Goal: Task Accomplishment & Management: Manage account settings

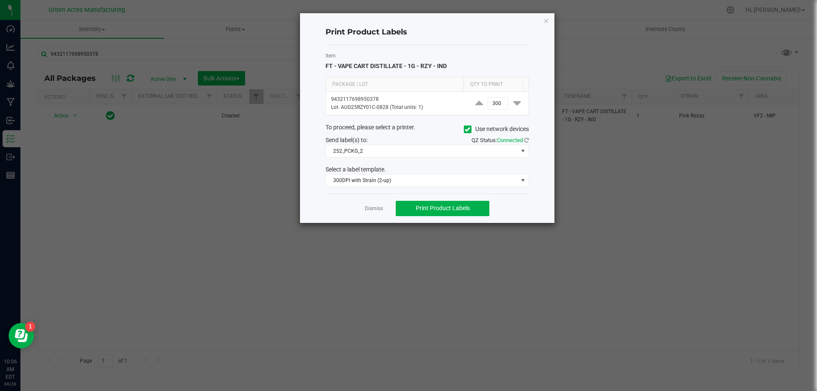
click at [89, 255] on ngb-modal-window "Print Product Labels Item FT - VAPE CART DISTILLATE - 1G - RZY - IND Package | …" at bounding box center [412, 195] width 824 height 391
click at [548, 21] on icon "button" at bounding box center [547, 20] width 6 height 10
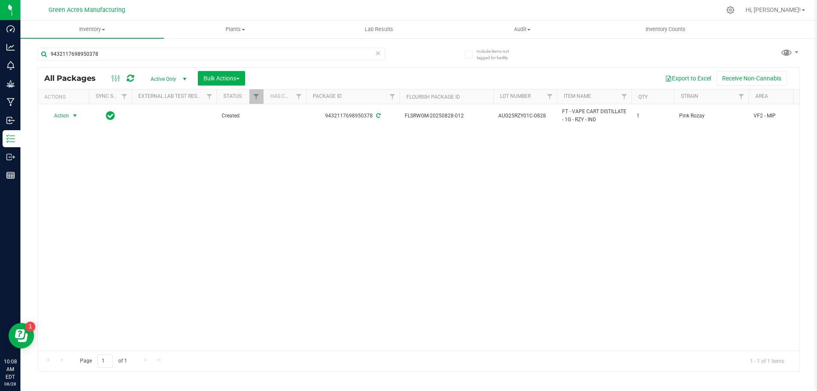
click at [336, 154] on div "Action Action Adjust qty Create package Edit attributes Global inventory Locate…" at bounding box center [419, 227] width 762 height 246
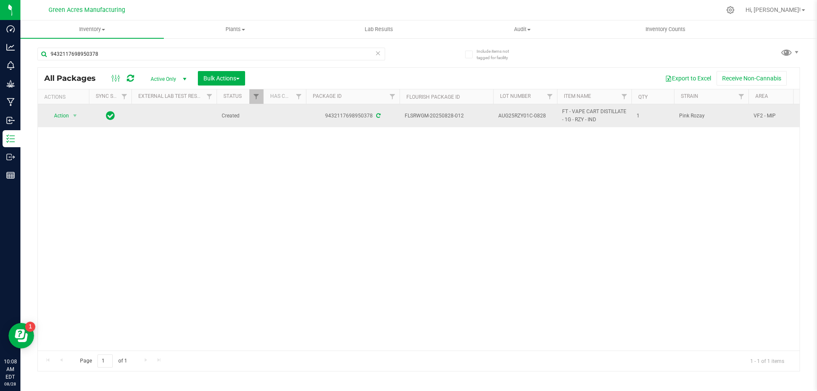
click at [88, 120] on td "Action Action Adjust qty Create package Edit attributes Global inventory Locate…" at bounding box center [63, 115] width 51 height 23
click at [79, 115] on span "select" at bounding box center [75, 116] width 11 height 12
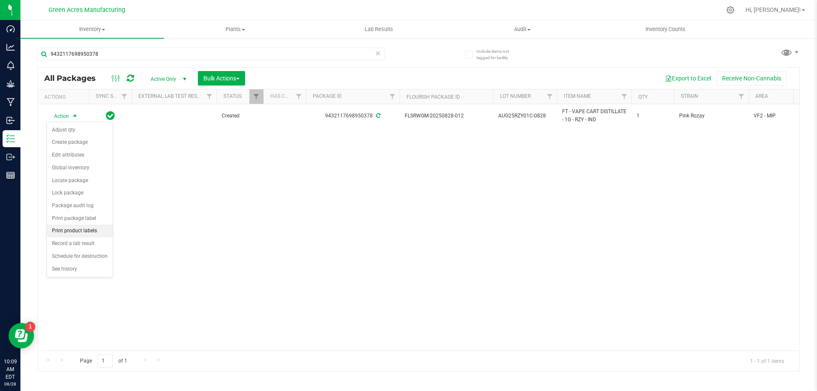
drag, startPoint x: 89, startPoint y: 231, endPoint x: 85, endPoint y: 230, distance: 4.3
click at [88, 231] on li "Print product labels" at bounding box center [80, 231] width 66 height 13
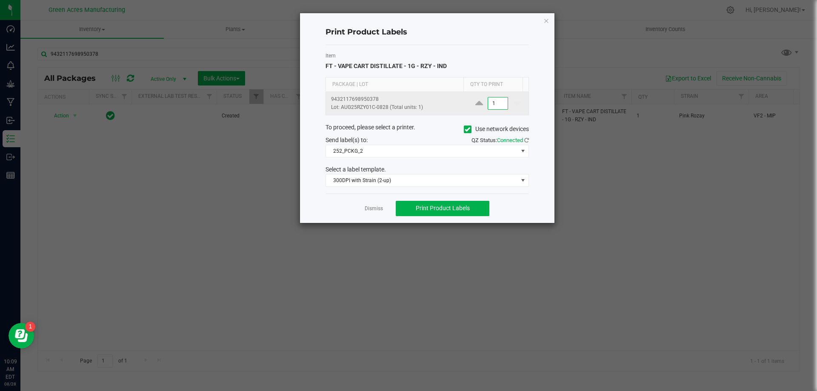
click at [493, 106] on input "1" at bounding box center [498, 103] width 20 height 12
type input "9"
click at [423, 173] on div "Select a label template." at bounding box center [427, 169] width 216 height 9
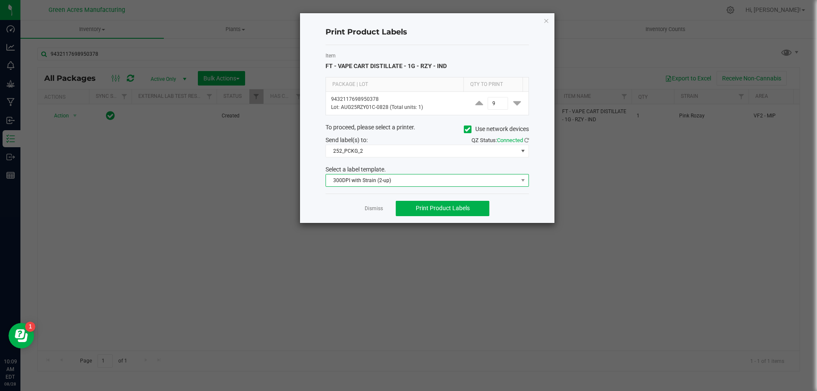
click at [421, 175] on span "300DPI with Strain (2-up)" at bounding box center [422, 181] width 192 height 12
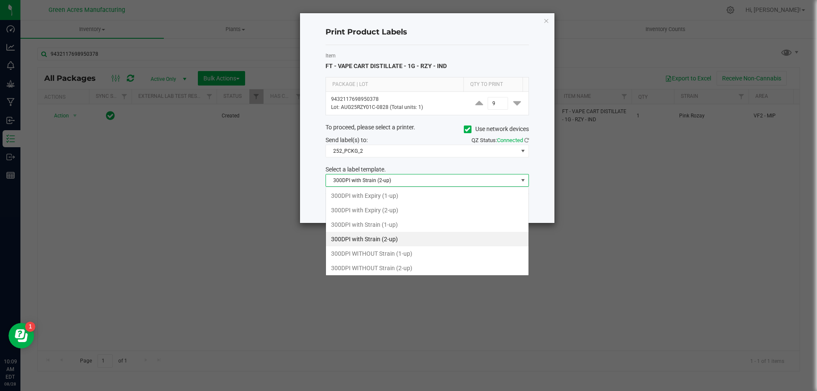
scroll to position [13, 203]
click at [421, 175] on span "300DPI with Strain (2-up)" at bounding box center [422, 181] width 192 height 12
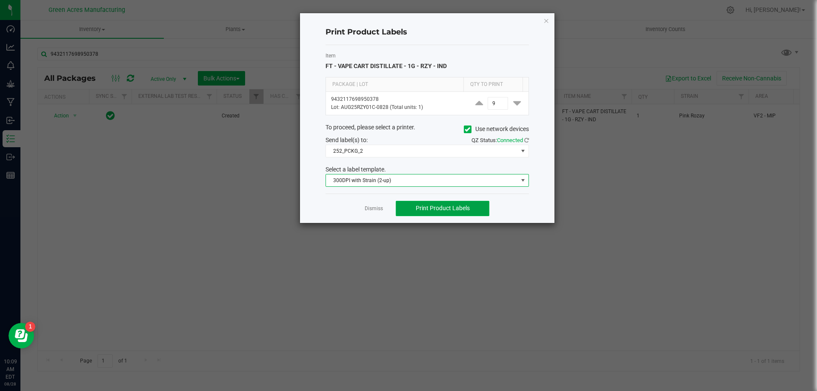
click at [446, 209] on span "Print Product Labels" at bounding box center [443, 208] width 54 height 7
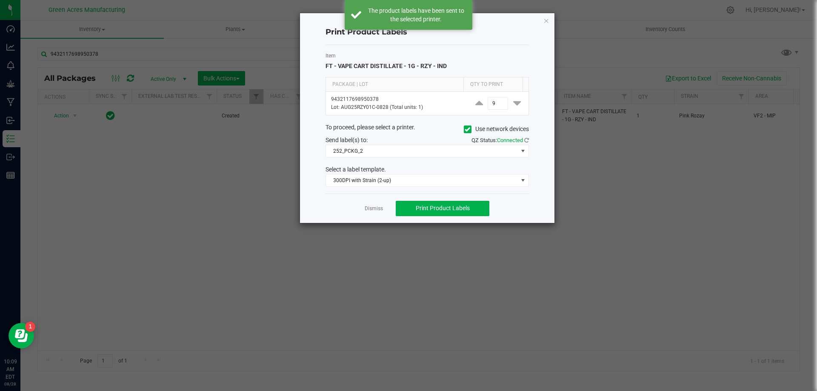
click at [225, 177] on ngb-modal-window "Print Product Labels Item FT - VAPE CART DISTILLATE - 1G - RZY - IND Package | …" at bounding box center [412, 195] width 824 height 391
click at [547, 23] on icon "button" at bounding box center [547, 20] width 6 height 10
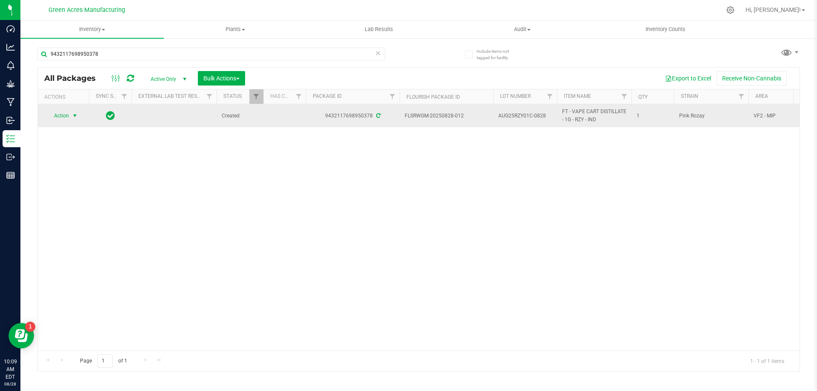
click at [517, 117] on span "AUG25RZY01C-0828" at bounding box center [525, 116] width 54 height 8
click at [517, 117] on input "AUG25RZY01C-0828" at bounding box center [523, 115] width 61 height 13
click at [66, 117] on span "Action" at bounding box center [57, 116] width 23 height 12
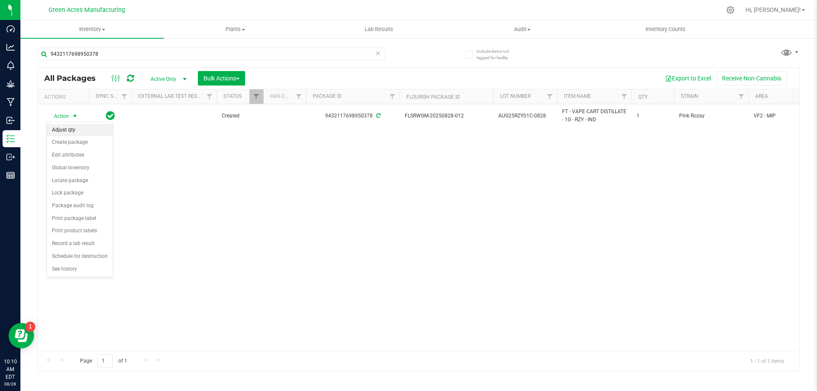
click at [77, 134] on li "Adjust qty" at bounding box center [80, 130] width 66 height 13
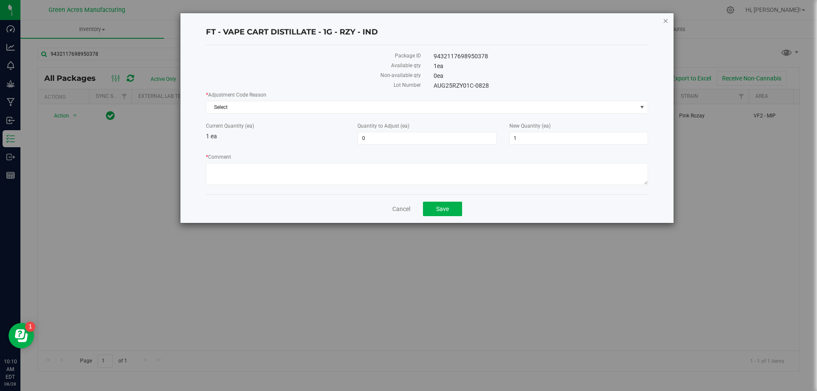
click at [666, 20] on icon "button" at bounding box center [666, 20] width 6 height 10
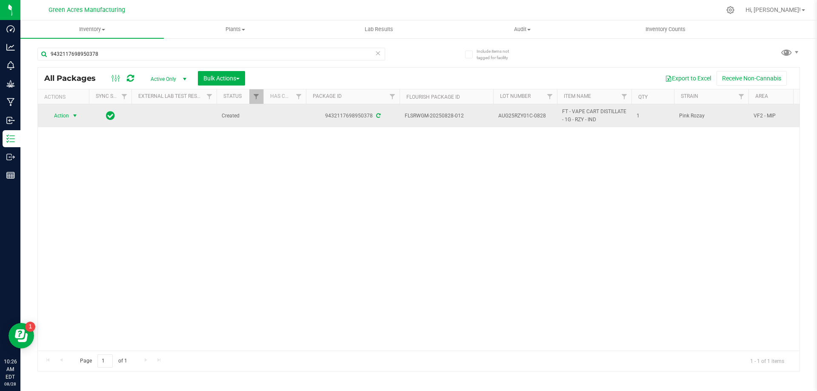
click at [74, 117] on span "select" at bounding box center [75, 115] width 7 height 7
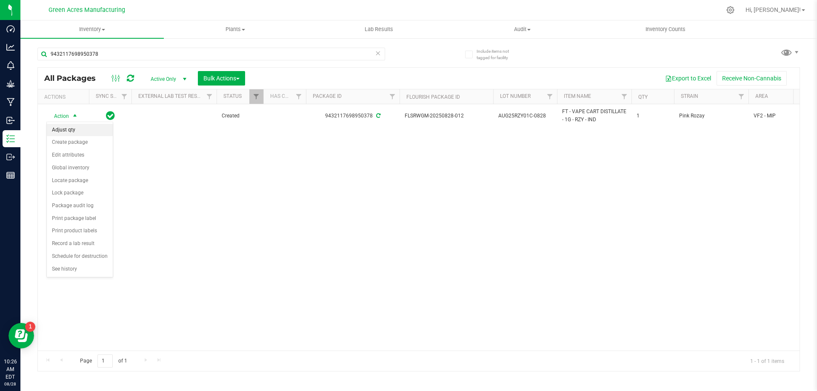
click at [76, 127] on li "Adjust qty" at bounding box center [80, 130] width 66 height 13
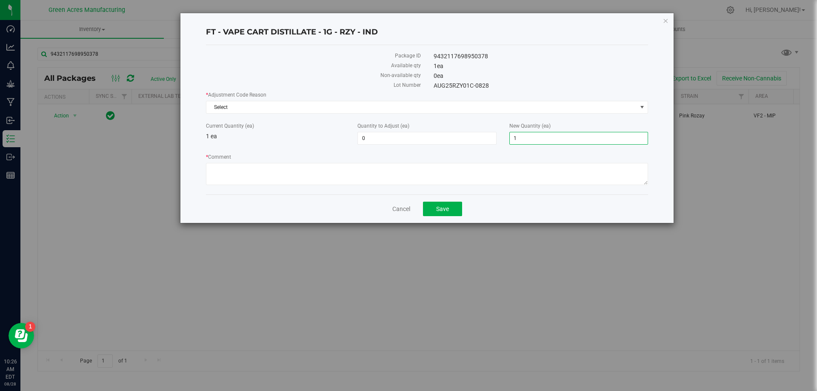
click at [536, 141] on span "1 1" at bounding box center [578, 138] width 139 height 13
click at [536, 141] on input "1" at bounding box center [579, 138] width 138 height 12
type input "0"
type input "-1"
type input "0"
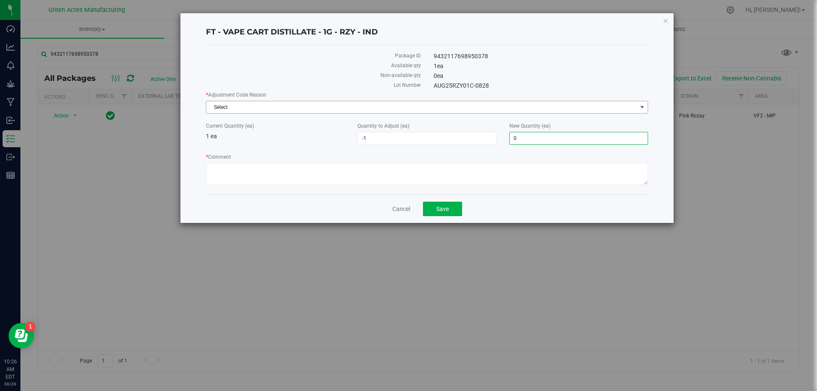
click at [235, 102] on span "Select" at bounding box center [421, 107] width 431 height 12
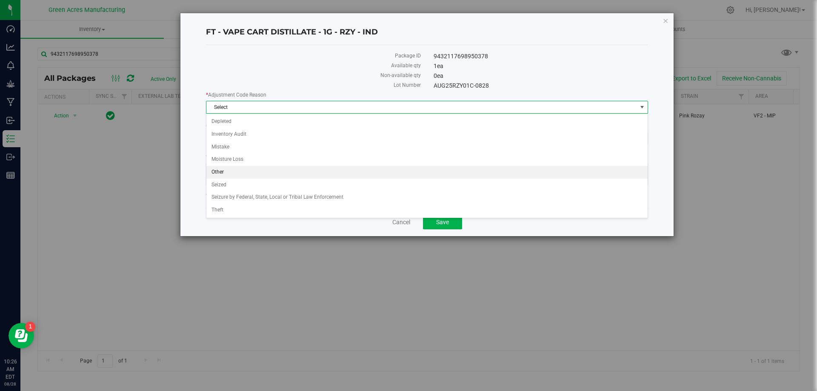
click at [234, 174] on li "Other" at bounding box center [426, 172] width 441 height 13
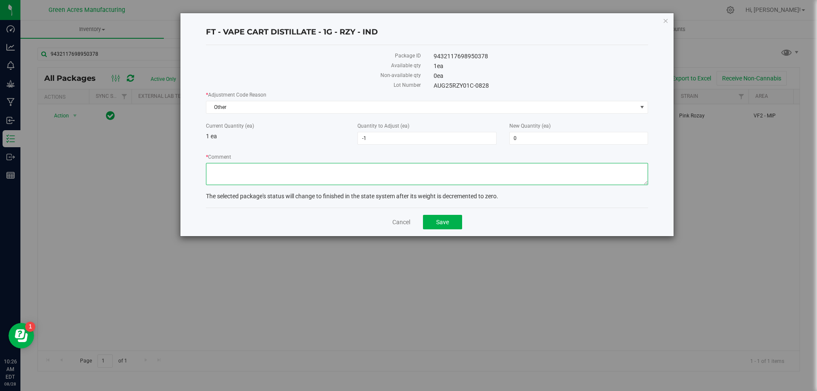
click at [237, 175] on textarea "* Comment" at bounding box center [427, 174] width 442 height 22
type textarea "waste"
click at [452, 227] on button "Save" at bounding box center [442, 222] width 39 height 14
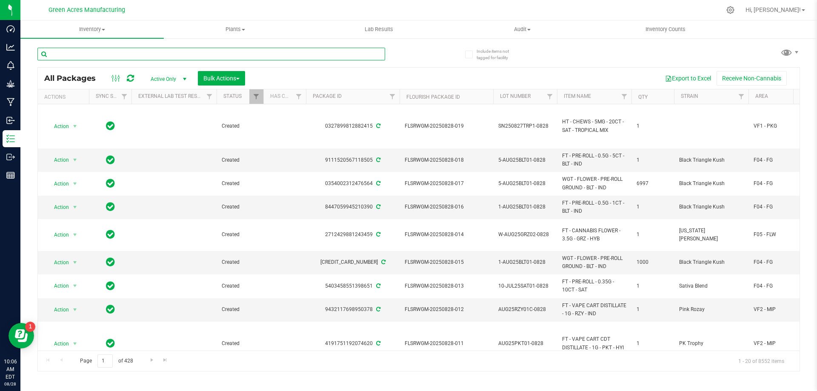
click at [102, 53] on input "text" at bounding box center [211, 54] width 348 height 13
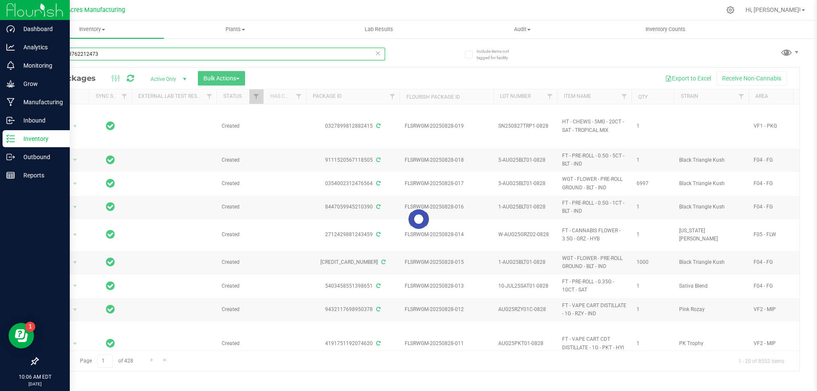
type input "1027613762212473"
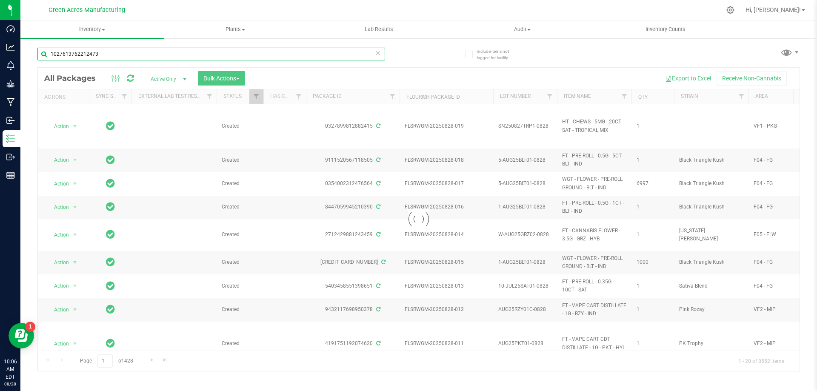
click at [127, 55] on input "1027613762212473" at bounding box center [211, 54] width 348 height 13
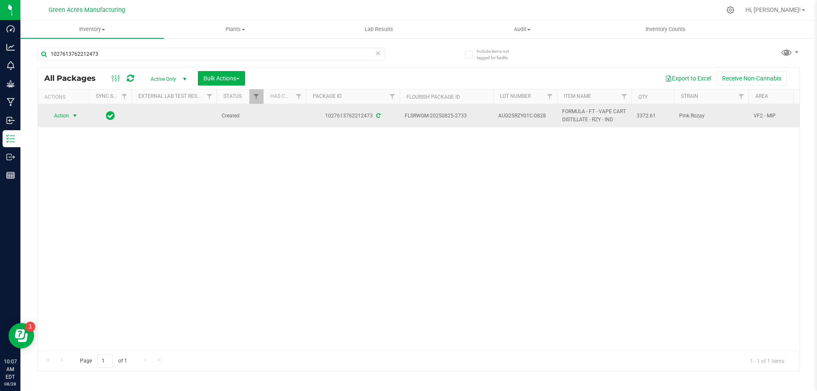
click at [74, 113] on span "select" at bounding box center [75, 115] width 7 height 7
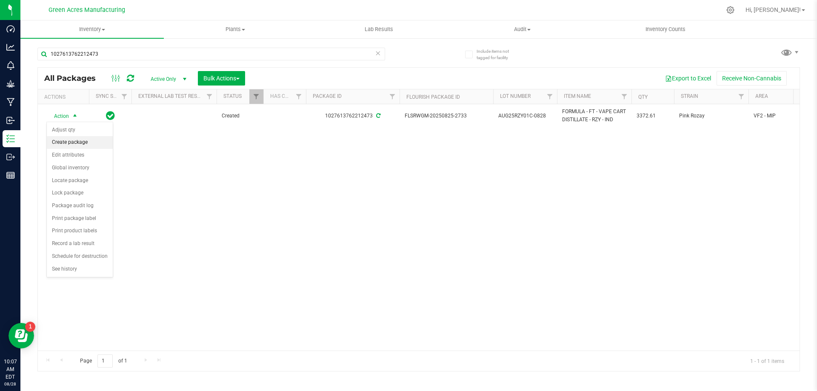
click at [82, 138] on li "Create package" at bounding box center [80, 142] width 66 height 13
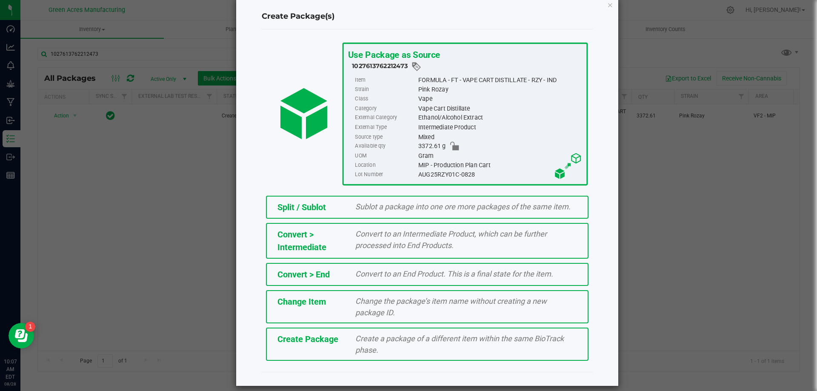
scroll to position [24, 0]
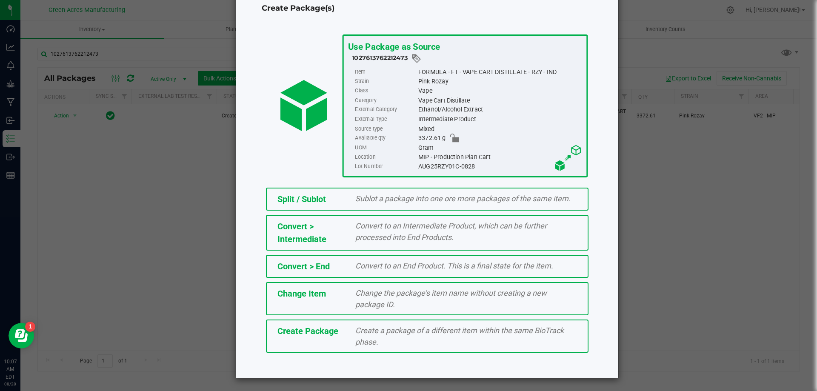
click at [324, 329] on span "Create Package" at bounding box center [308, 331] width 61 height 10
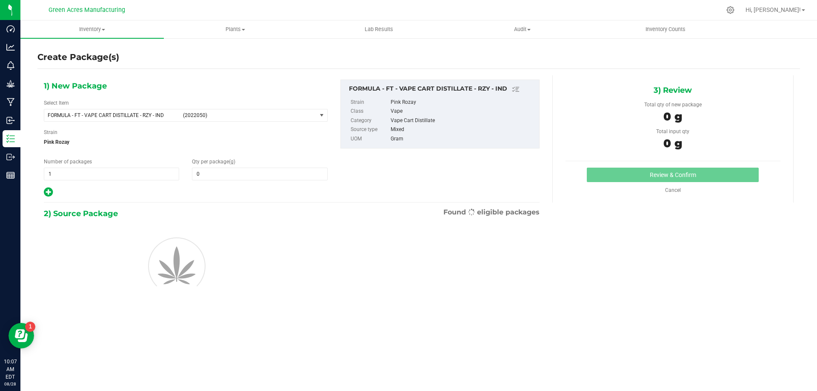
type input "0.0000"
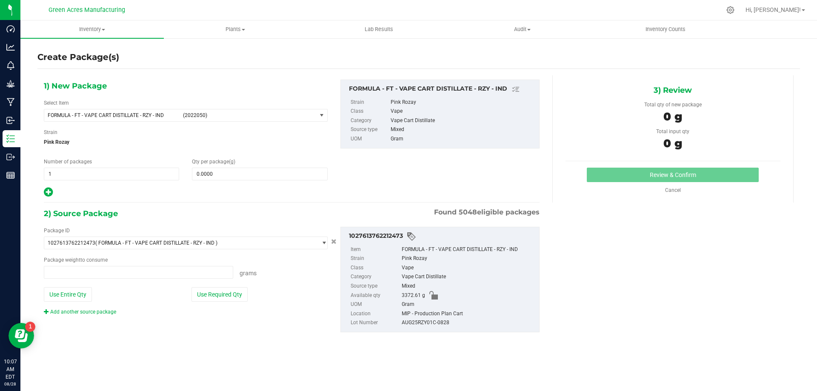
type input "0.0000 g"
click at [196, 120] on span "FORMULA - FT - VAPE CART DISTILLATE - RZY - IND (2022050)" at bounding box center [180, 115] width 272 height 12
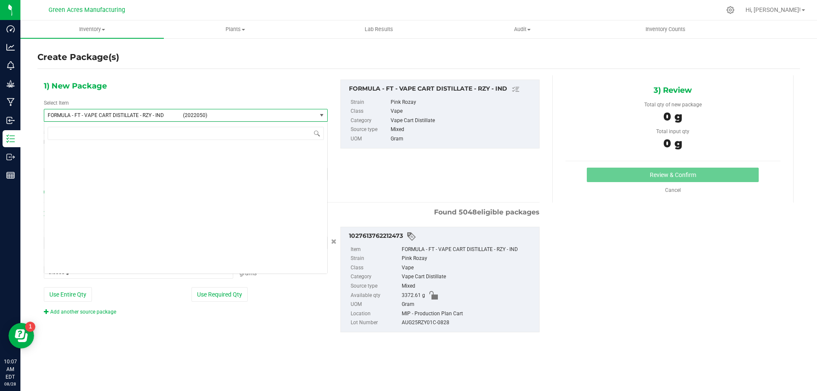
scroll to position [17376, 0]
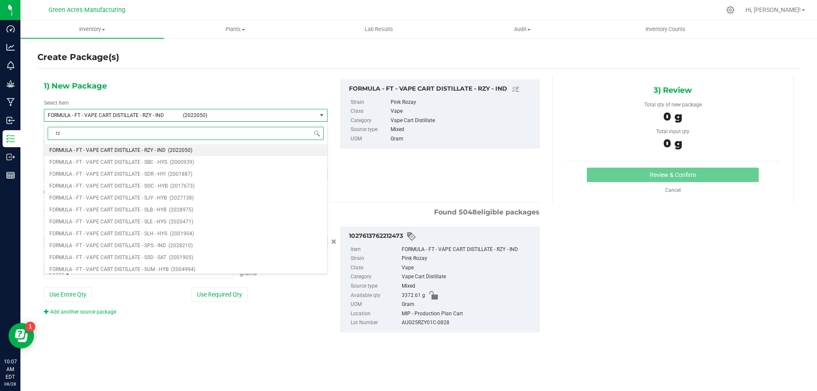
type input "rzy"
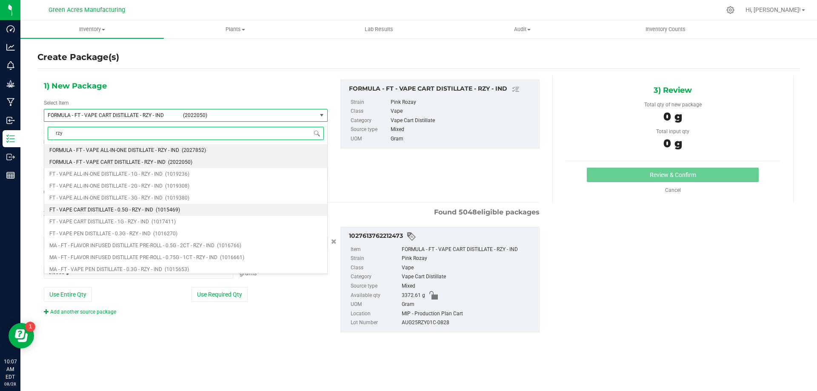
click at [236, 212] on li "FT - VAPE CART DISTILLATE - 0.5G - RZY - IND (1015469)" at bounding box center [185, 210] width 283 height 12
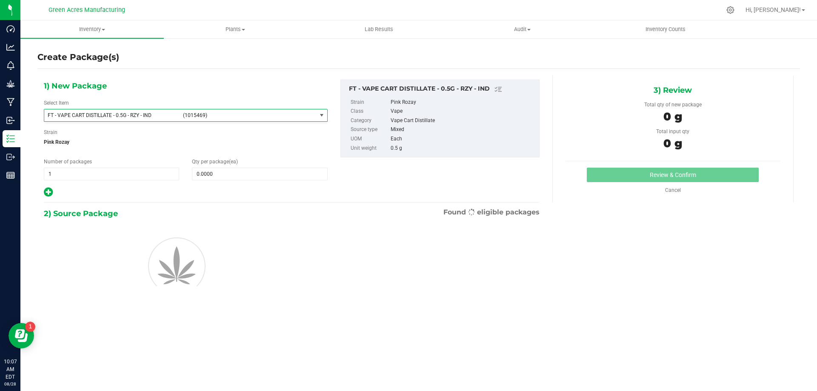
type input "0"
click at [237, 171] on span at bounding box center [259, 174] width 135 height 13
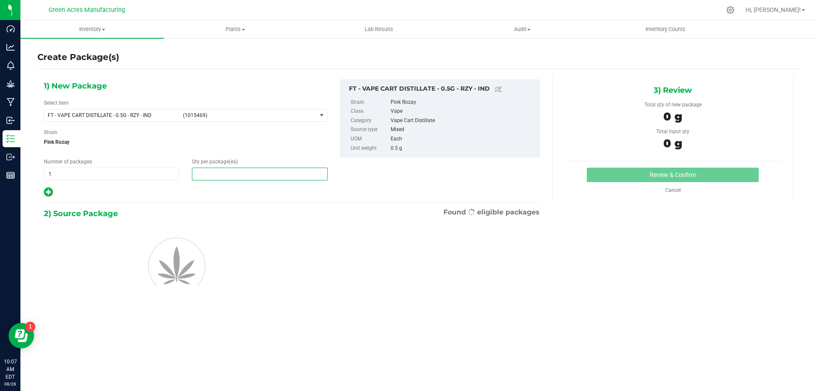
type input "1"
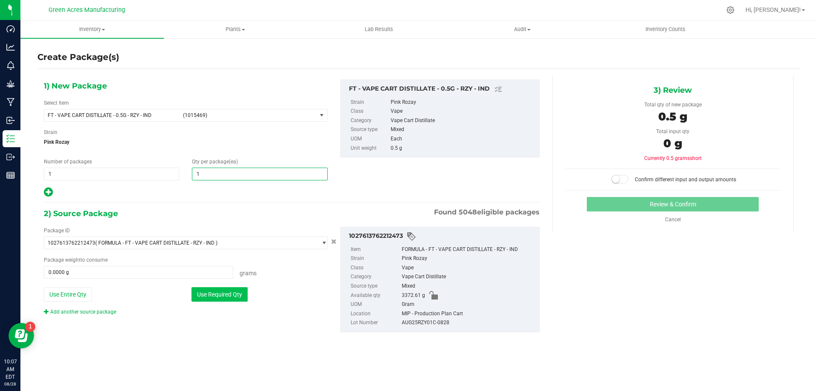
type input "1"
click at [204, 288] on button "Use Required Qty" at bounding box center [220, 294] width 56 height 14
type input "0.5000 g"
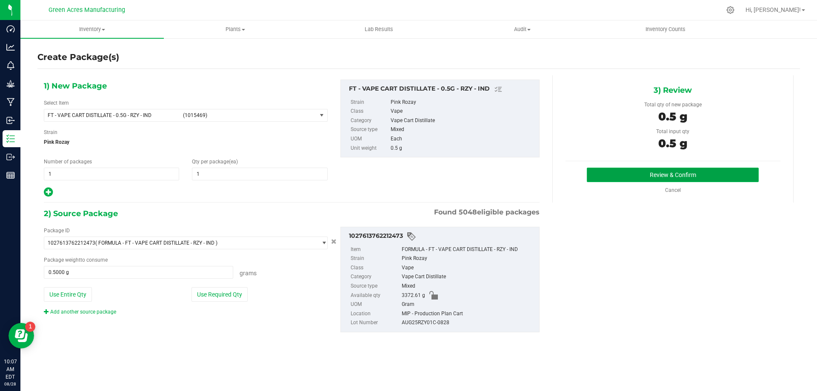
click at [695, 181] on button "Review & Confirm" at bounding box center [673, 175] width 172 height 14
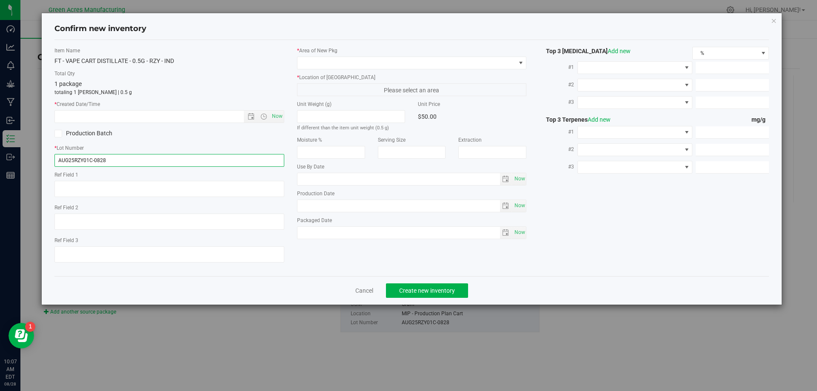
click at [91, 161] on input "AUG25RZY01C-0828" at bounding box center [169, 160] width 230 height 13
type input "AUG25RZY01B-0828"
click at [280, 116] on span "Now" at bounding box center [277, 116] width 14 height 12
type input "[DATE] 10:08 AM"
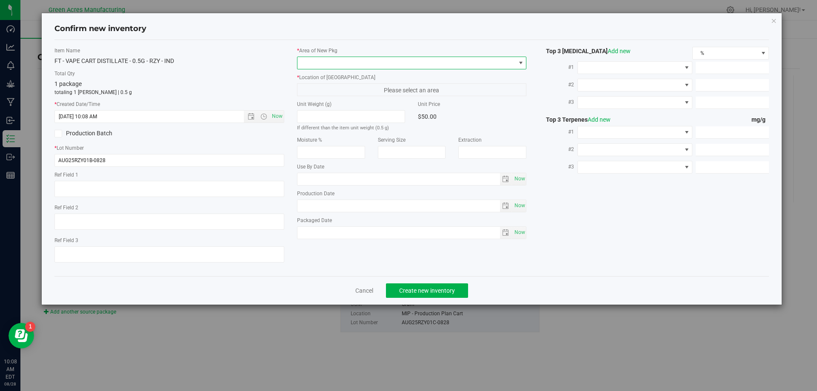
click at [324, 64] on span at bounding box center [407, 63] width 218 height 12
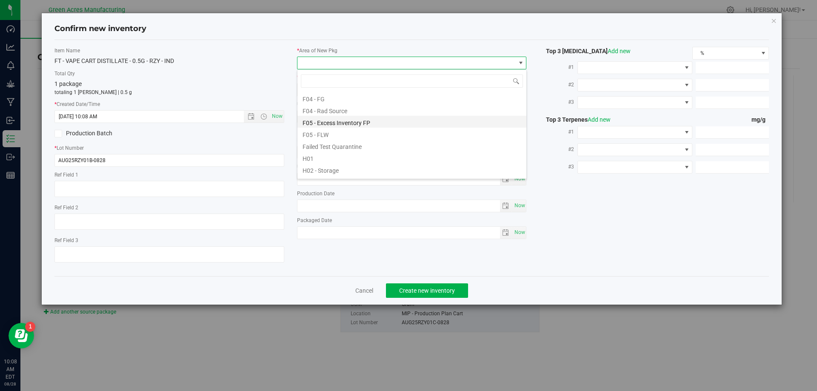
scroll to position [85, 0]
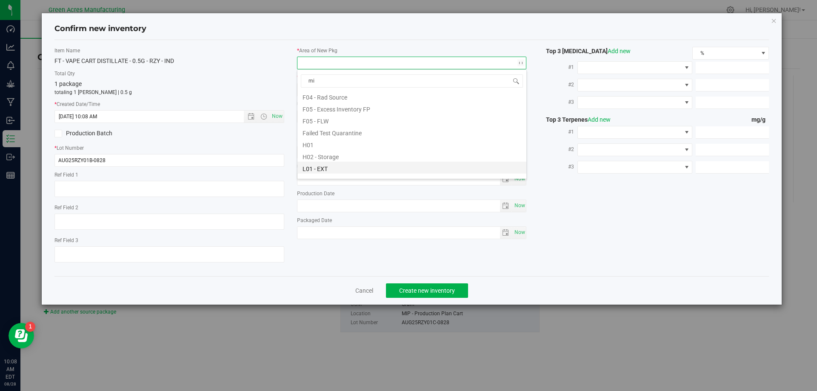
type input "mip"
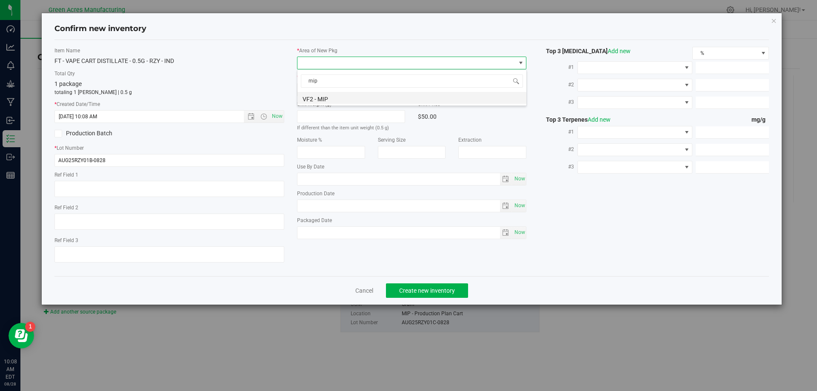
click at [349, 99] on li "VF2 - MIP" at bounding box center [412, 98] width 229 height 12
click at [352, 89] on span "MIP - Cannabis Waste" at bounding box center [407, 90] width 218 height 12
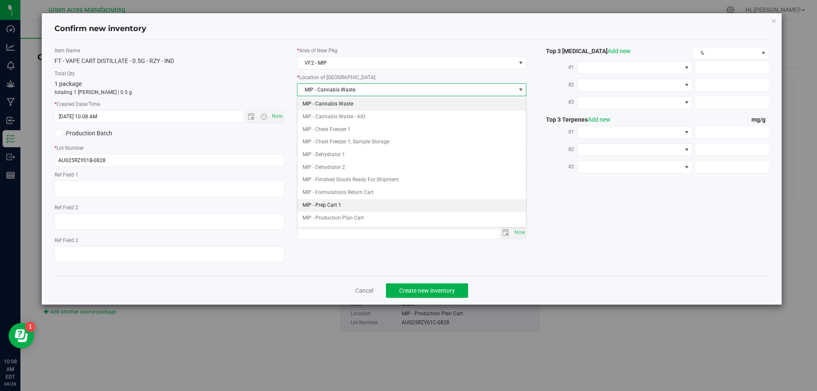
click at [375, 203] on li "MIP - Prep Cart 1" at bounding box center [412, 205] width 229 height 13
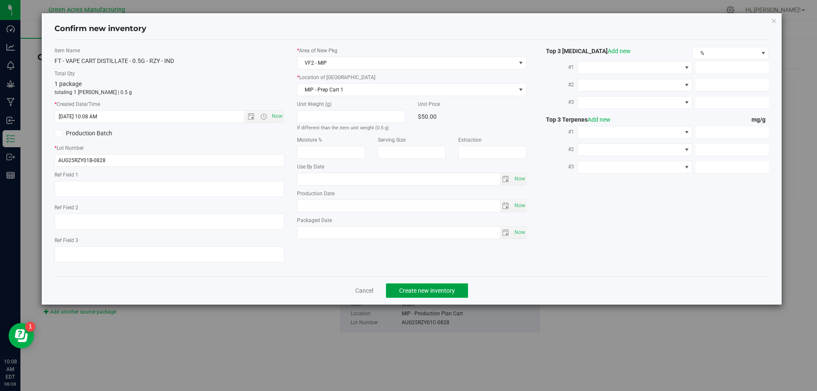
click at [422, 287] on span "Create new inventory" at bounding box center [427, 290] width 56 height 7
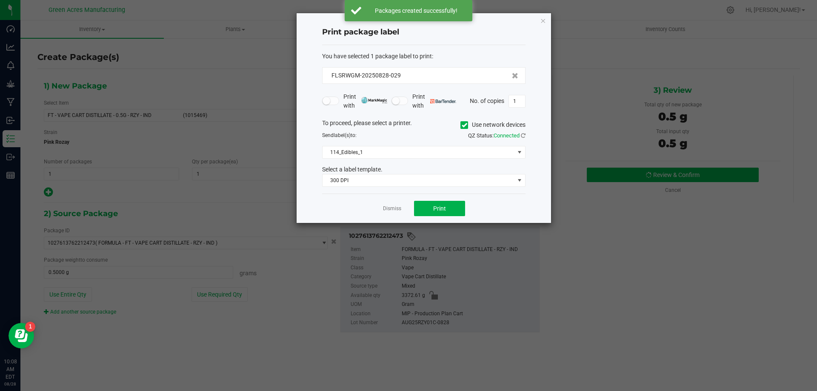
click at [454, 160] on div "To proceed, please select a printer. Use network devices Send label(s) to: QZ S…" at bounding box center [423, 153] width 203 height 69
click at [456, 154] on span "114_Edibles_1" at bounding box center [419, 152] width 192 height 12
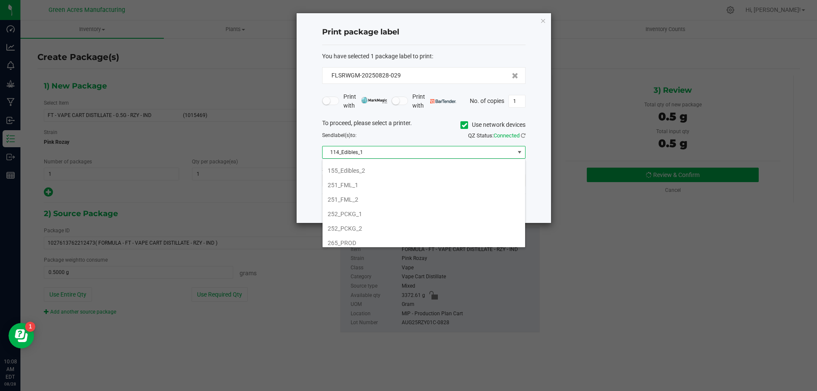
scroll to position [85, 0]
click at [394, 216] on li "252_PCKG_2" at bounding box center [424, 213] width 203 height 14
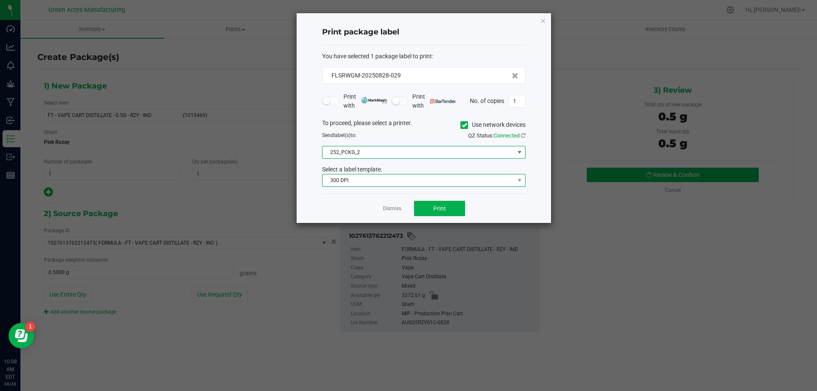
click at [427, 176] on span "300 DPI" at bounding box center [419, 181] width 192 height 12
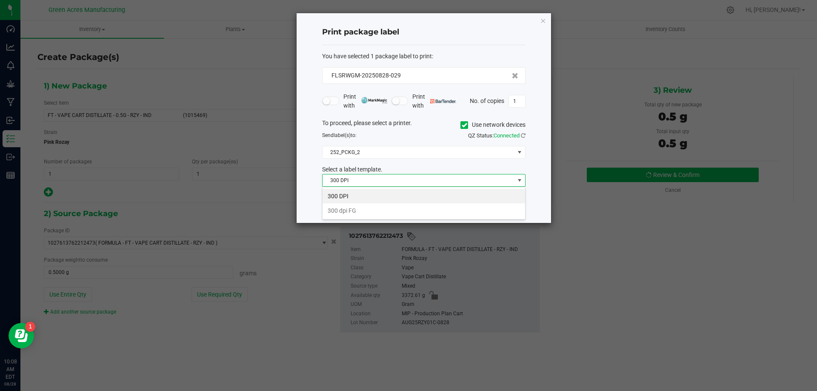
scroll to position [13, 203]
click at [428, 181] on span "300 DPI" at bounding box center [419, 181] width 192 height 12
click at [435, 137] on div "QZ Status: Connected" at bounding box center [478, 136] width 108 height 9
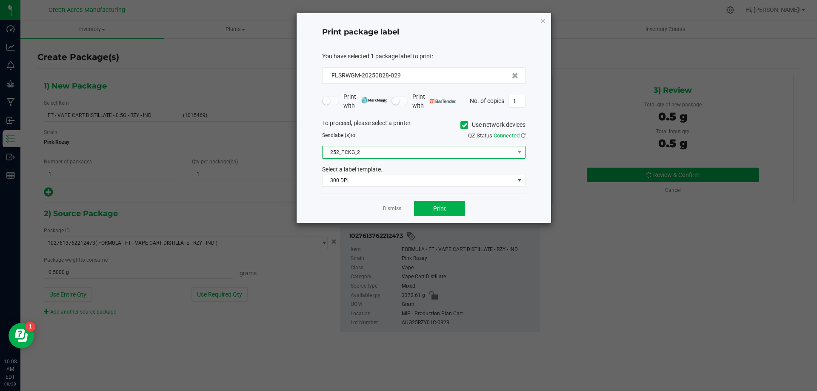
click at [434, 153] on span "252_PCKG_2" at bounding box center [419, 152] width 192 height 12
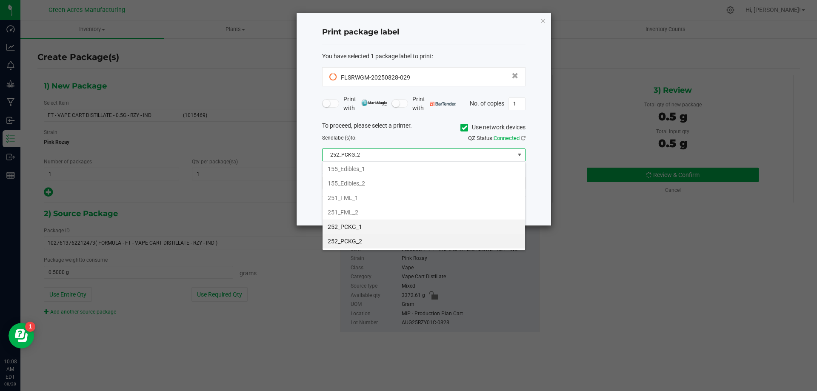
click at [390, 223] on li "252_PCKG_1" at bounding box center [424, 227] width 203 height 14
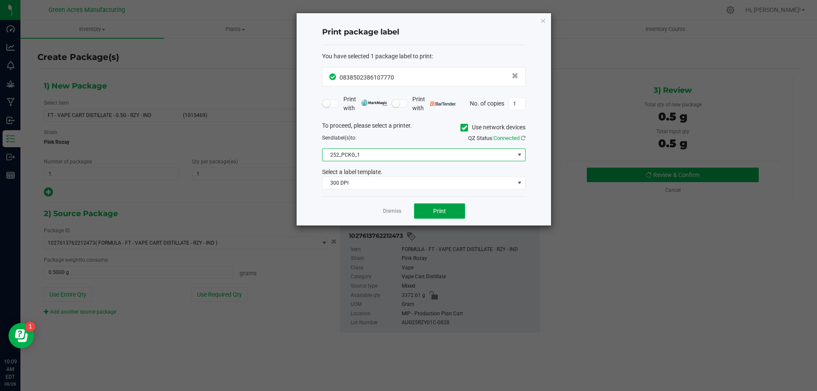
click at [439, 209] on span "Print" at bounding box center [439, 211] width 13 height 7
click at [541, 18] on icon "button" at bounding box center [543, 20] width 6 height 10
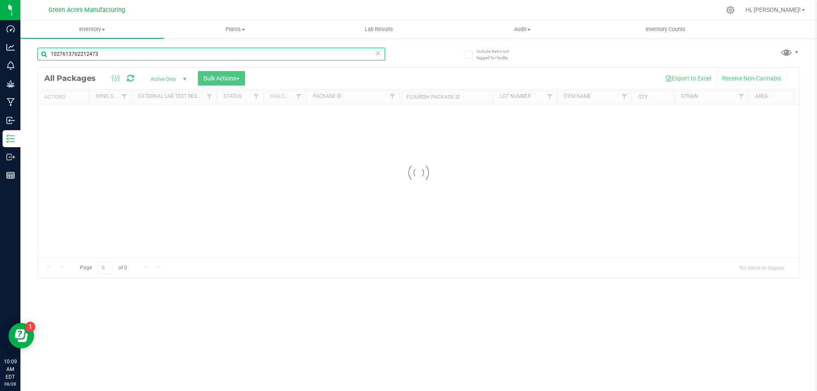
click at [135, 55] on input "1027613762212473" at bounding box center [211, 54] width 348 height 13
type input "0838502386107770"
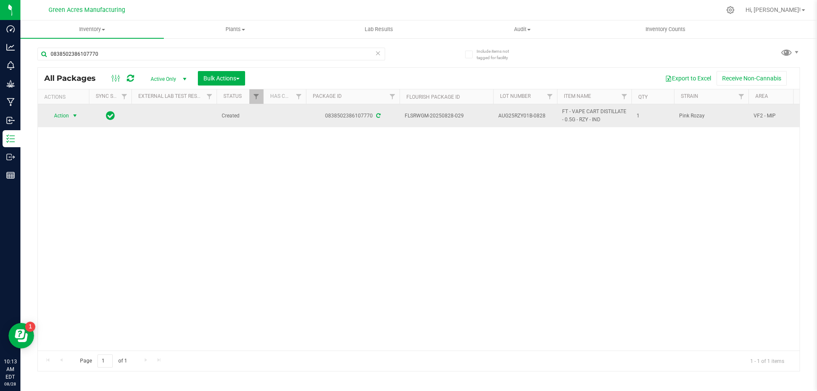
click at [72, 113] on span "select" at bounding box center [75, 115] width 7 height 7
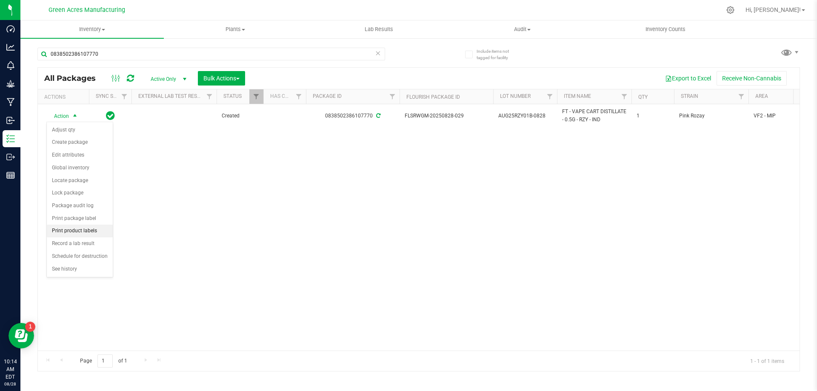
click at [88, 229] on li "Print product labels" at bounding box center [80, 231] width 66 height 13
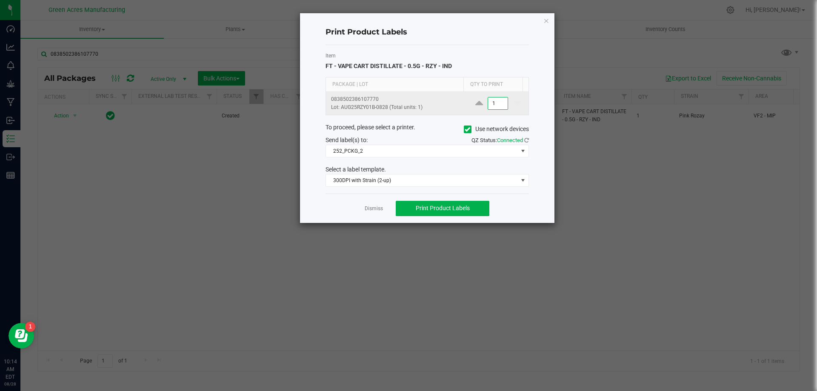
click at [492, 108] on input "1" at bounding box center [498, 103] width 20 height 12
type input "2"
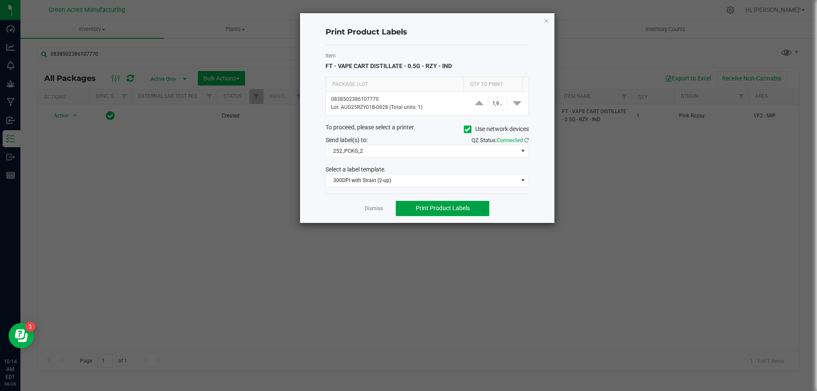
click at [435, 207] on span "Print Product Labels" at bounding box center [443, 208] width 54 height 7
click at [114, 233] on ngb-modal-window "Print Product Labels Item FT - VAPE CART DISTILLATE - 0.5G - RZY - IND Package …" at bounding box center [412, 195] width 824 height 391
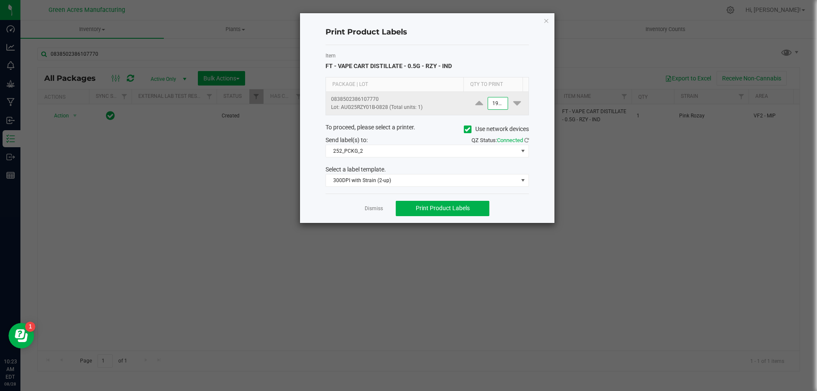
click at [495, 105] on input "1900" at bounding box center [498, 103] width 20 height 12
type input "2"
type input "1"
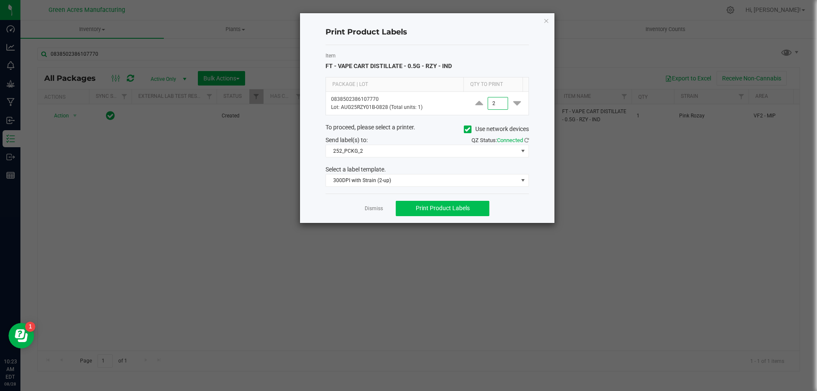
type input "2"
click at [462, 206] on span "Print Product Labels" at bounding box center [443, 208] width 54 height 7
click at [546, 16] on icon "button" at bounding box center [547, 20] width 6 height 10
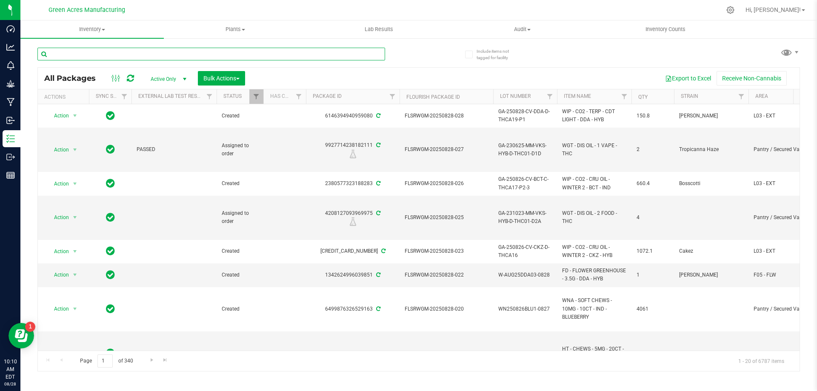
click at [91, 54] on input "text" at bounding box center [211, 54] width 348 height 13
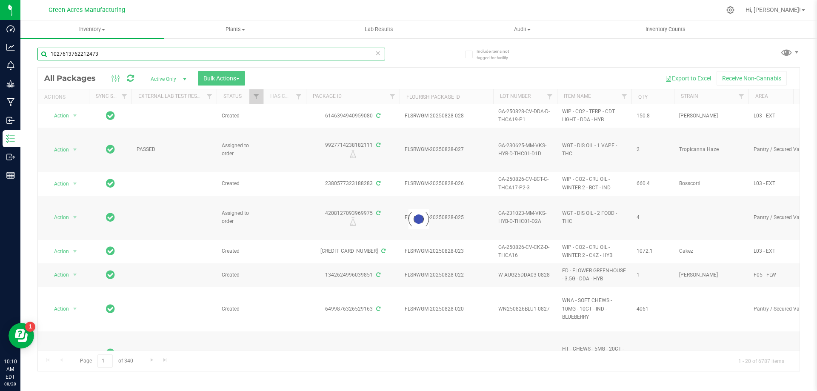
type input "1027613762212473"
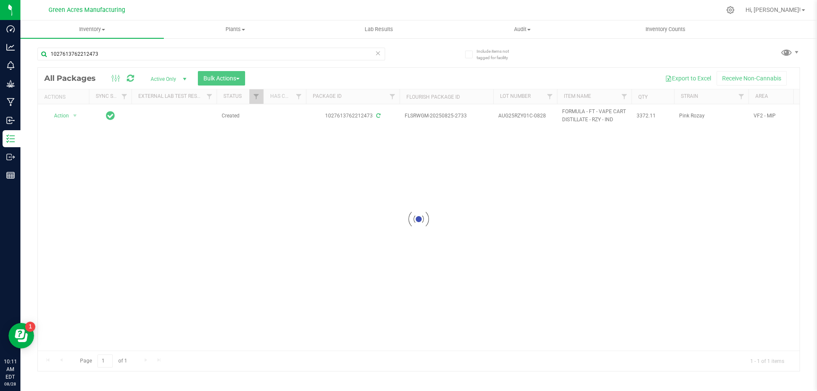
click at [103, 188] on div at bounding box center [419, 219] width 762 height 303
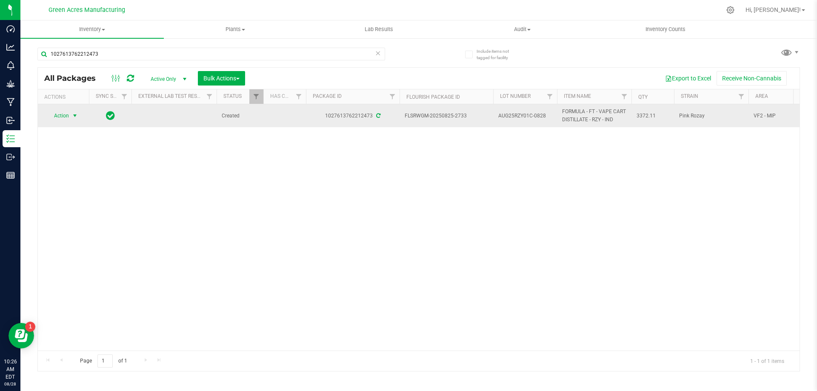
click at [67, 110] on span "Action" at bounding box center [57, 116] width 23 height 12
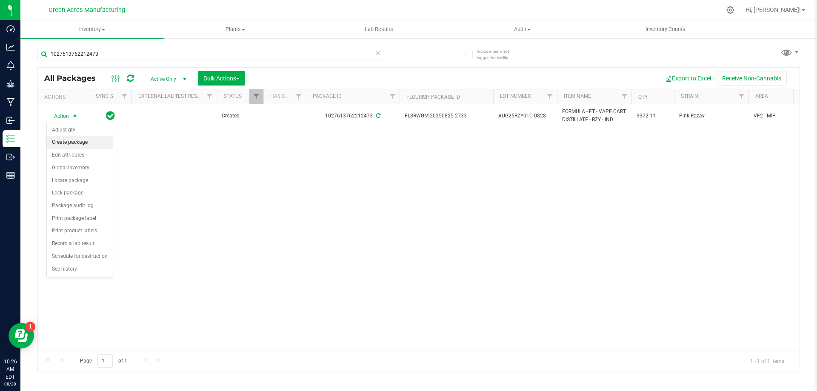
click at [72, 145] on li "Create package" at bounding box center [80, 142] width 66 height 13
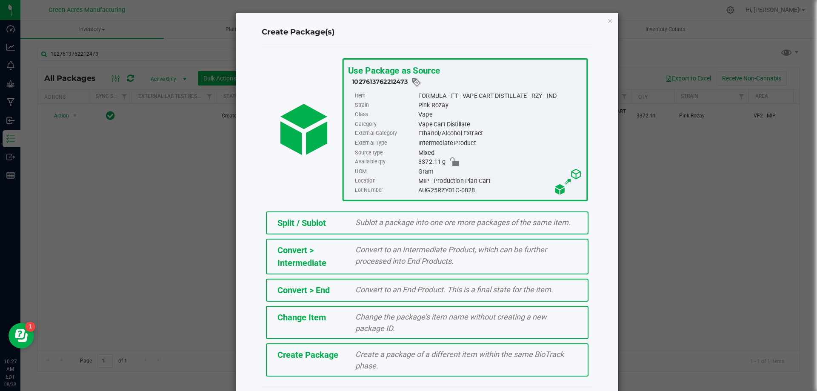
click at [336, 361] on div "Create Package" at bounding box center [310, 355] width 78 height 13
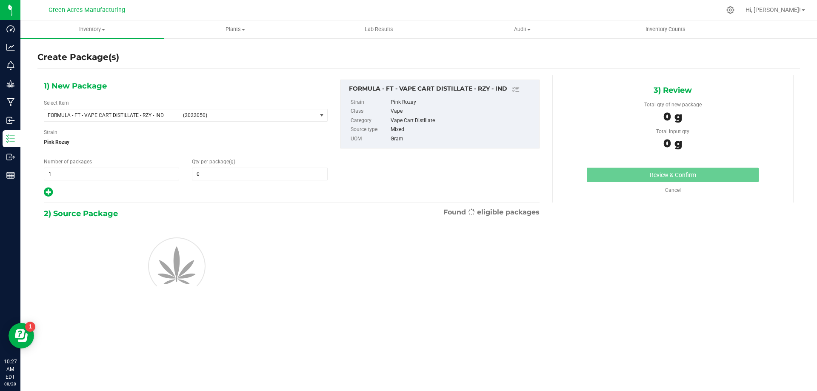
type input "0.0000"
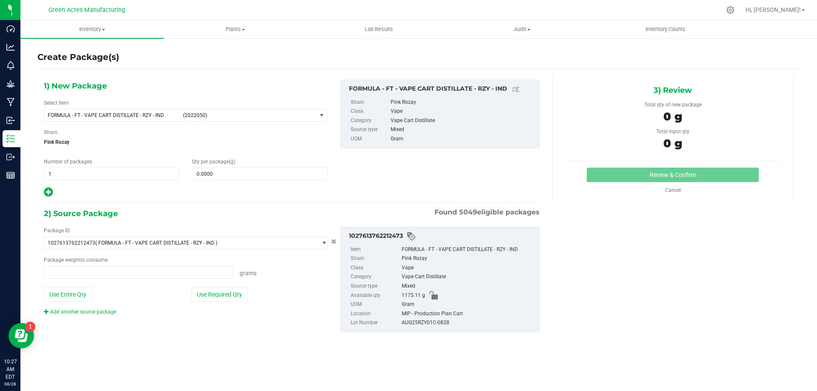
type input "0.0000 g"
click at [222, 113] on span "(2022050)" at bounding box center [248, 115] width 130 height 6
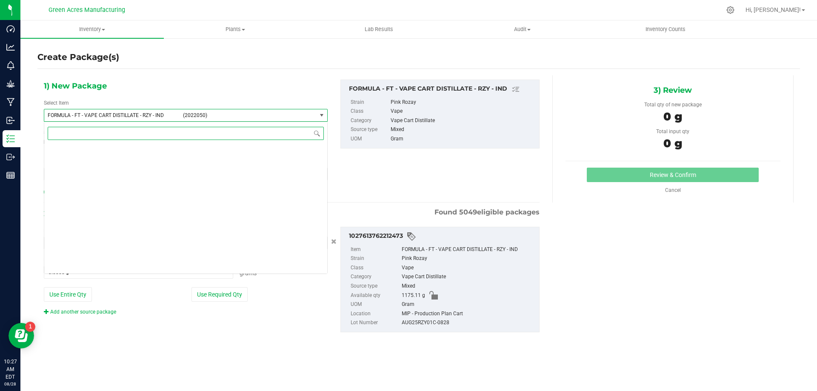
scroll to position [17376, 0]
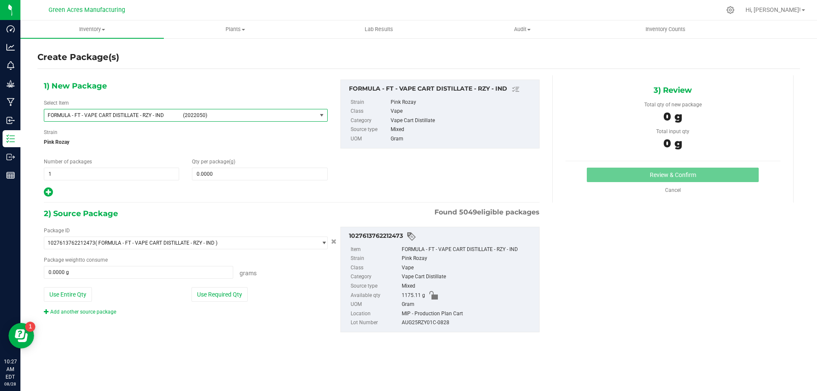
click at [121, 118] on span "FORMULA - FT - VAPE CART DISTILLATE - RZY - IND (2022050)" at bounding box center [180, 115] width 272 height 12
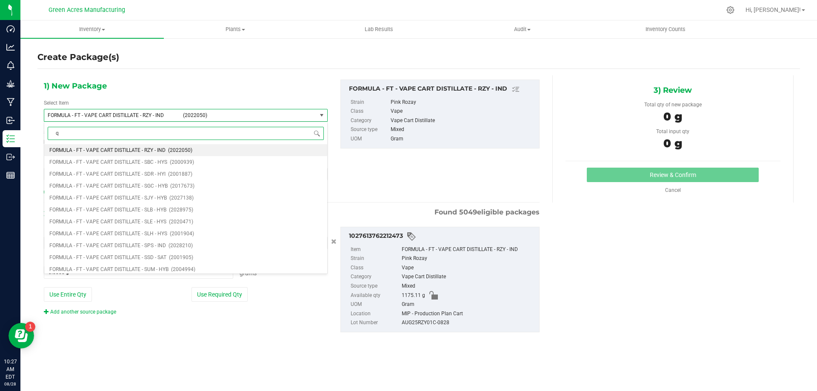
type input "qc"
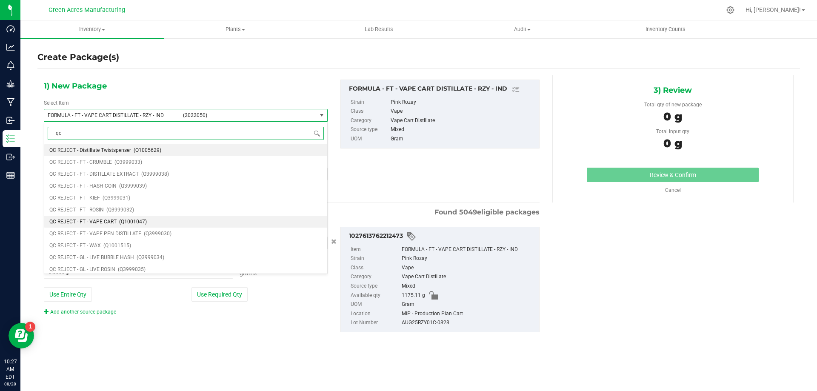
click at [145, 220] on span "(Q1001047)" at bounding box center [133, 222] width 28 height 6
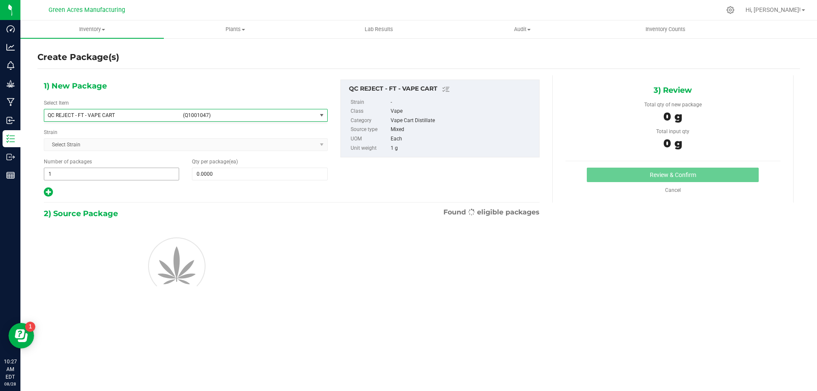
type input "0"
click at [210, 177] on span at bounding box center [259, 174] width 135 height 13
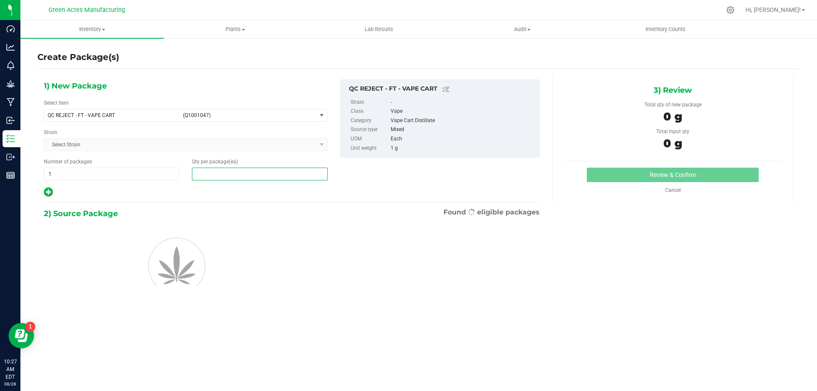
type input "1"
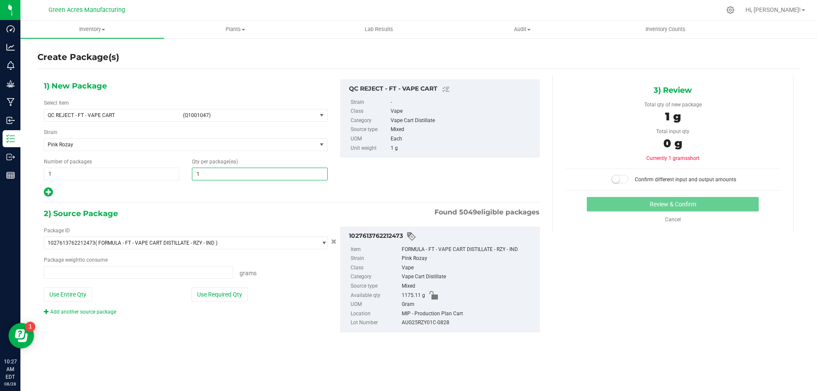
type input "0.0000 g"
type input "1"
click at [214, 286] on div "Package ID 1027613762212473 ( FORMULA - FT - VAPE CART DISTILLATE - RZY - IND )…" at bounding box center [185, 271] width 297 height 89
click at [213, 293] on button "Use Required Qty" at bounding box center [220, 294] width 56 height 14
type input "1.0000 g"
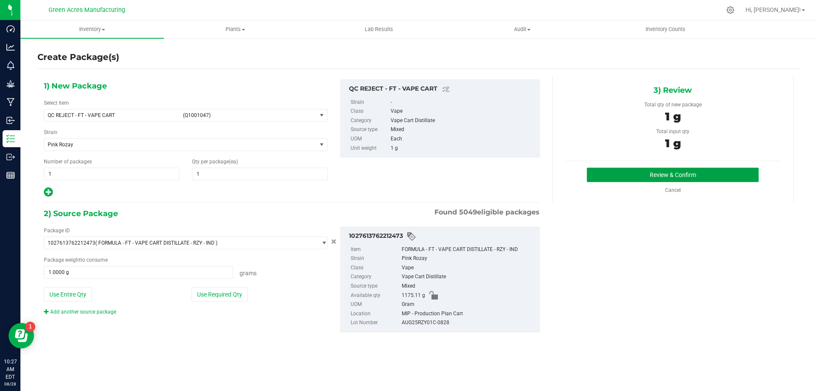
click at [715, 177] on button "Review & Confirm" at bounding box center [673, 175] width 172 height 14
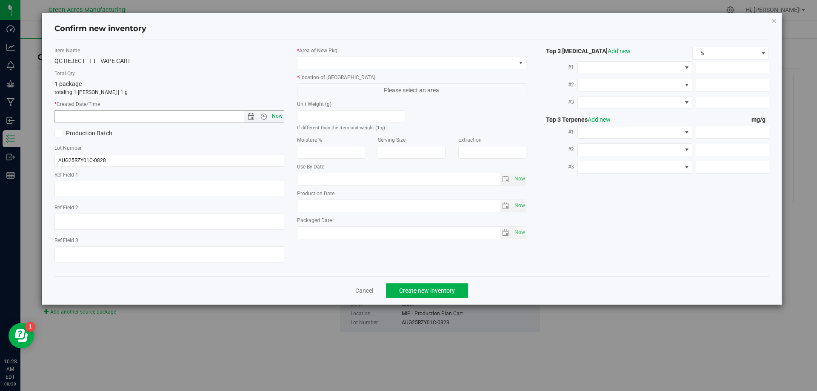
click at [275, 116] on span "Now" at bounding box center [277, 116] width 14 height 12
type input "8/28/2025 10:28 AM"
click at [387, 59] on span at bounding box center [407, 63] width 218 height 12
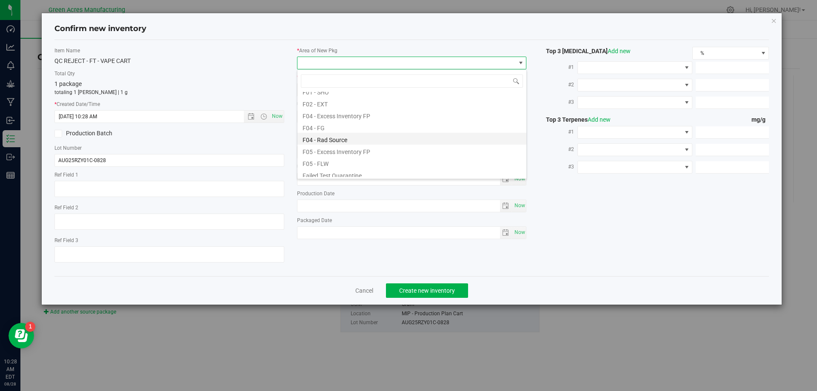
scroll to position [85, 0]
type input "mip"
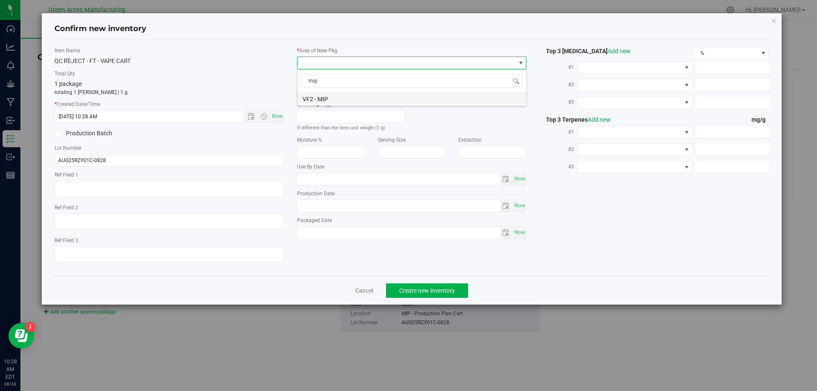
click at [401, 99] on li "VF2 - MIP" at bounding box center [412, 98] width 229 height 12
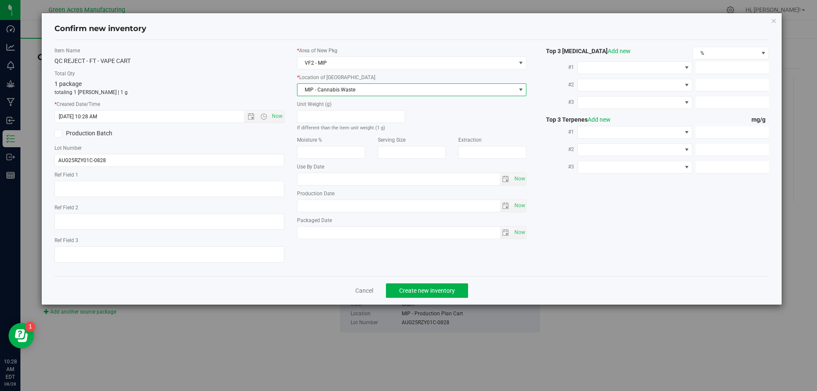
click at [400, 88] on span "MIP - Cannabis Waste" at bounding box center [407, 90] width 218 height 12
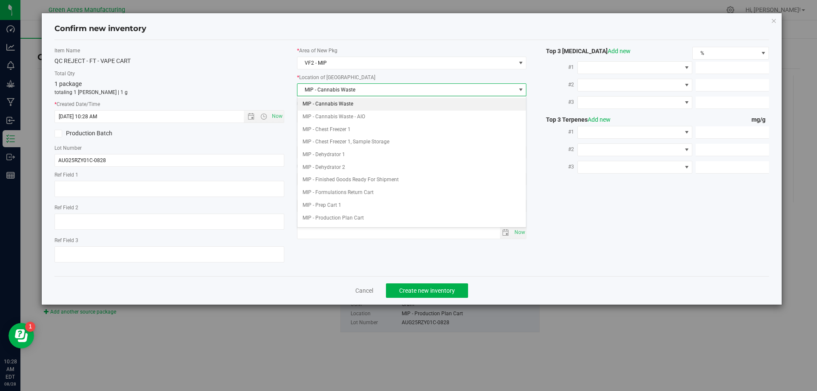
click at [406, 107] on li "MIP - Cannabis Waste" at bounding box center [412, 104] width 229 height 13
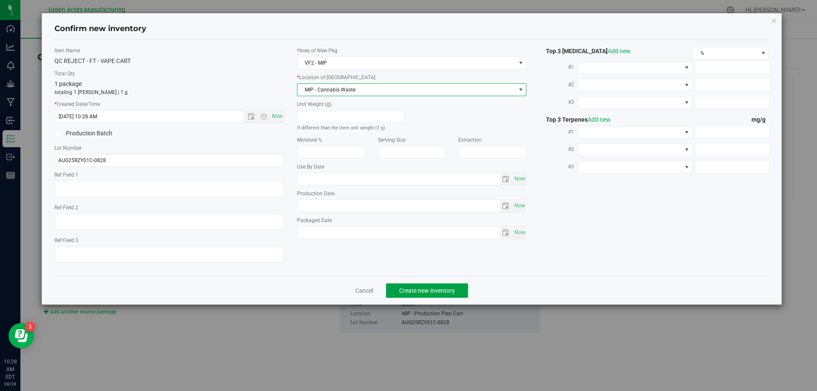
click at [431, 295] on button "Create new inventory" at bounding box center [427, 290] width 82 height 14
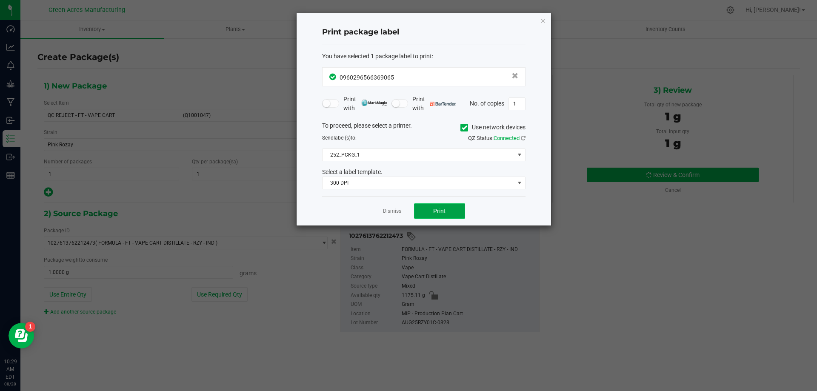
click at [462, 208] on button "Print" at bounding box center [439, 210] width 51 height 15
click at [541, 20] on icon "button" at bounding box center [543, 20] width 6 height 10
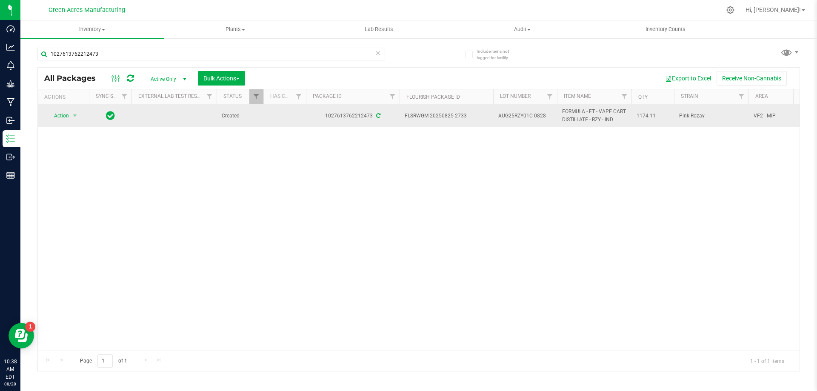
click at [540, 115] on span "AUG25RZY01C-0828" at bounding box center [525, 116] width 54 height 8
drag, startPoint x: 544, startPoint y: 116, endPoint x: 532, endPoint y: 117, distance: 11.5
click at [532, 117] on input "AUG25RZY01C-0828" at bounding box center [523, 115] width 61 height 13
click at [529, 118] on input "AUG25RZY01C-0828" at bounding box center [523, 115] width 61 height 13
click at [532, 117] on input "AUG25RZY01C-0828" at bounding box center [523, 115] width 61 height 13
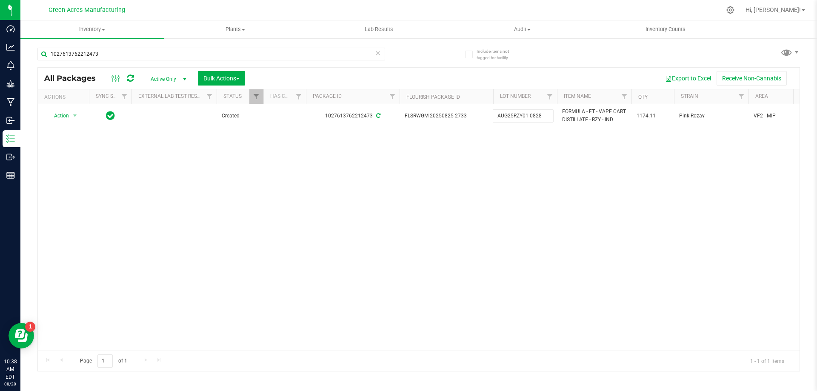
type input "AUG25RZY01B-0828"
drag, startPoint x: 509, startPoint y: 157, endPoint x: 522, endPoint y: 131, distance: 29.5
click at [509, 157] on div "Loading... All Packages Active Only Active Only Lab Samples Locked All External…" at bounding box center [418, 219] width 763 height 304
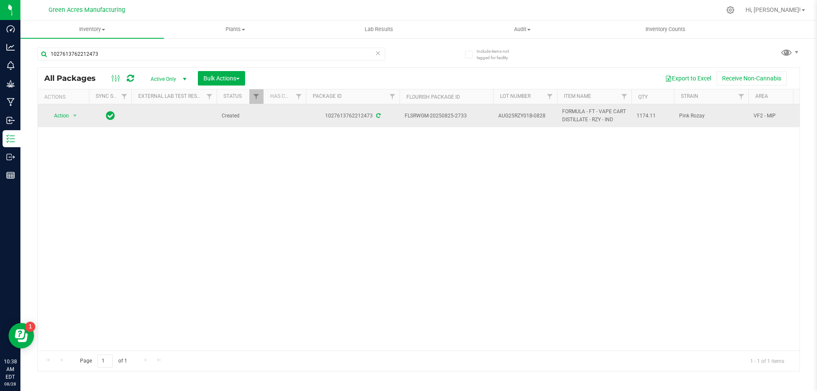
click at [545, 115] on span "AUG25RZY01B-0828" at bounding box center [525, 116] width 54 height 8
drag, startPoint x: 547, startPoint y: 115, endPoint x: 528, endPoint y: 117, distance: 18.4
click at [528, 117] on input "AUG25RZY01B-0828" at bounding box center [523, 115] width 61 height 13
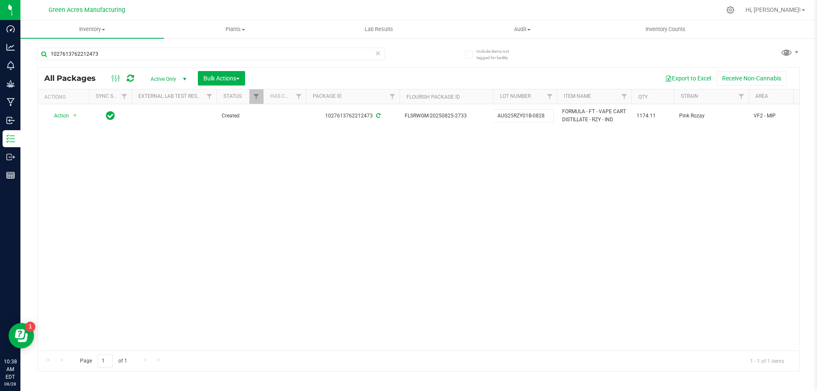
type input "AUG25RZY01"
click at [550, 147] on div "Loading... All Packages Active Only Active Only Lab Samples Locked All External…" at bounding box center [418, 219] width 763 height 304
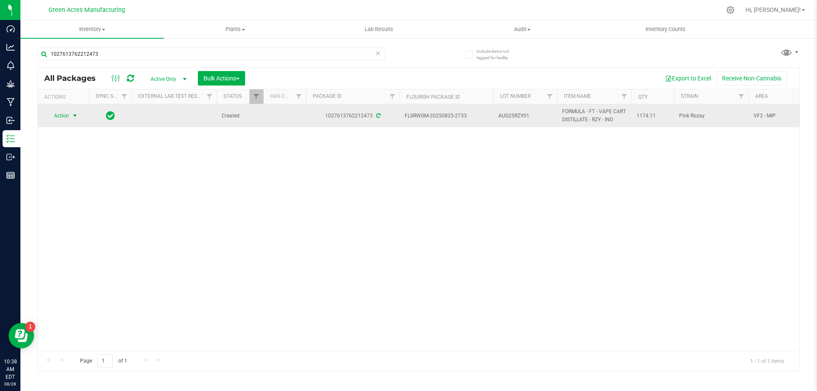
click at [75, 113] on span "select" at bounding box center [75, 115] width 7 height 7
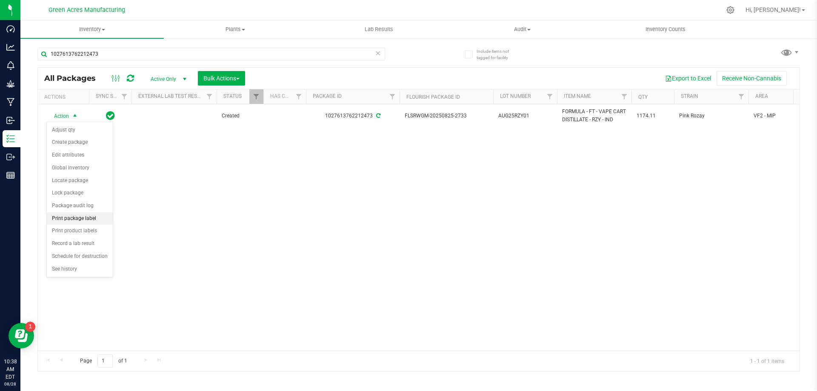
click at [86, 217] on li "Print package label" at bounding box center [80, 218] width 66 height 13
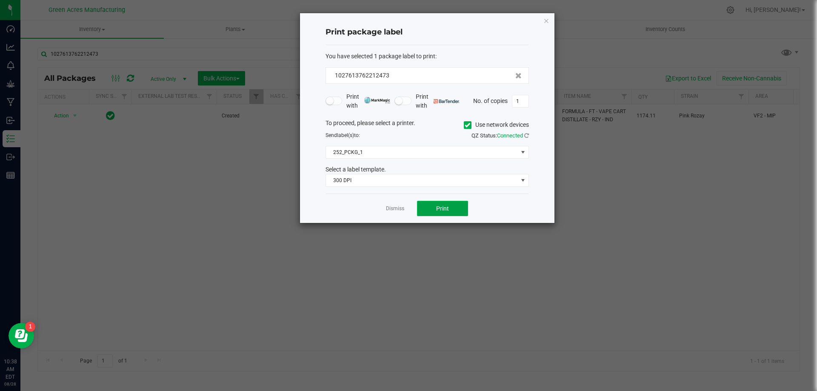
click at [445, 209] on span "Print" at bounding box center [442, 208] width 13 height 7
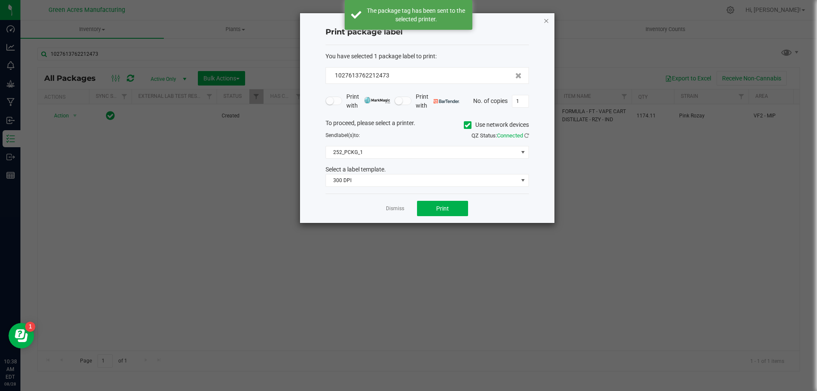
click at [546, 19] on icon "button" at bounding box center [547, 20] width 6 height 10
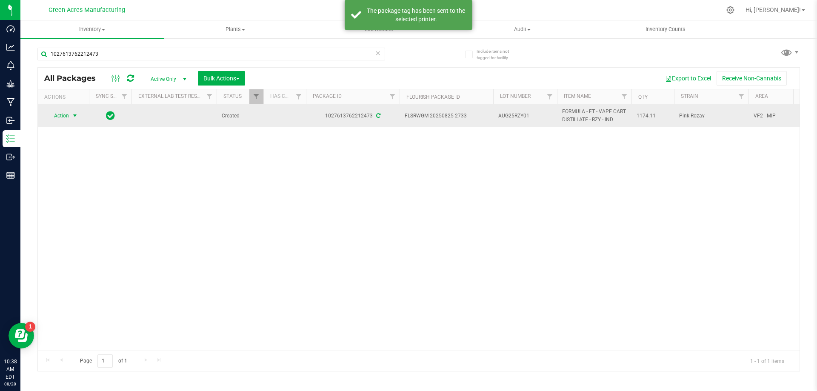
click at [534, 112] on span "AUG25RZY01" at bounding box center [525, 116] width 54 height 8
type input "AUG25RZY01B-0828"
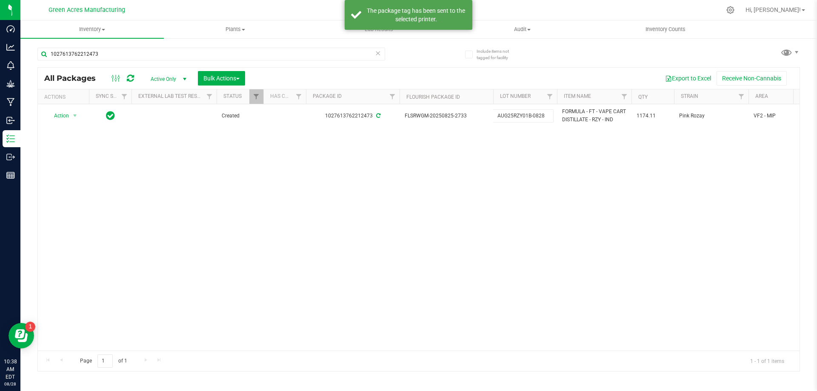
click at [536, 189] on div "All Packages Active Only Active Only Lab Samples Locked All External Internal B…" at bounding box center [418, 219] width 763 height 304
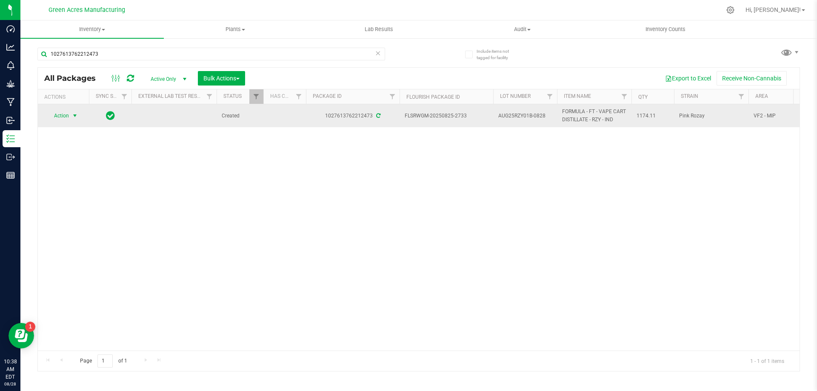
click at [77, 114] on span "select" at bounding box center [75, 115] width 7 height 7
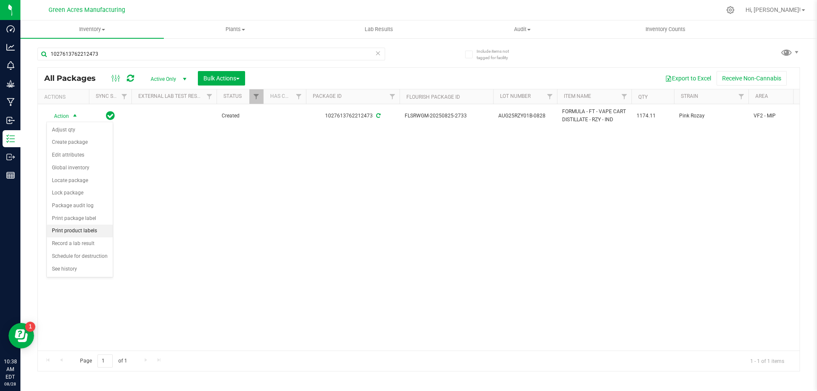
click at [87, 229] on li "Print product labels" at bounding box center [80, 231] width 66 height 13
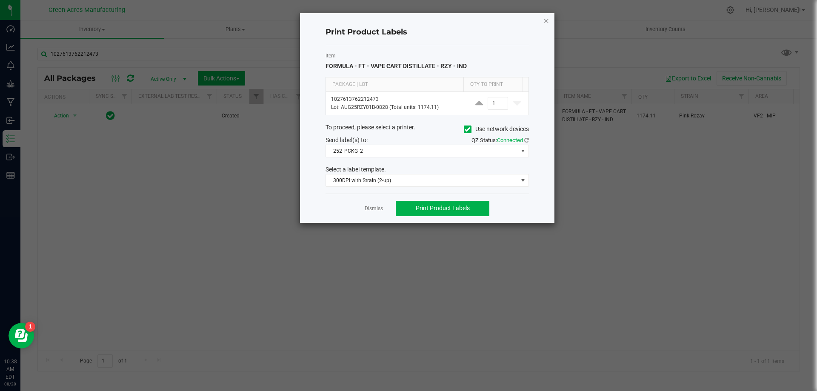
click at [546, 21] on icon "button" at bounding box center [547, 20] width 6 height 10
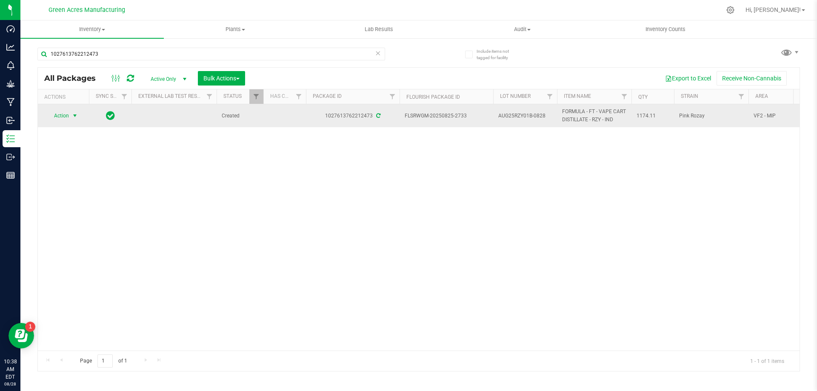
click at [59, 116] on span "Action" at bounding box center [57, 116] width 23 height 12
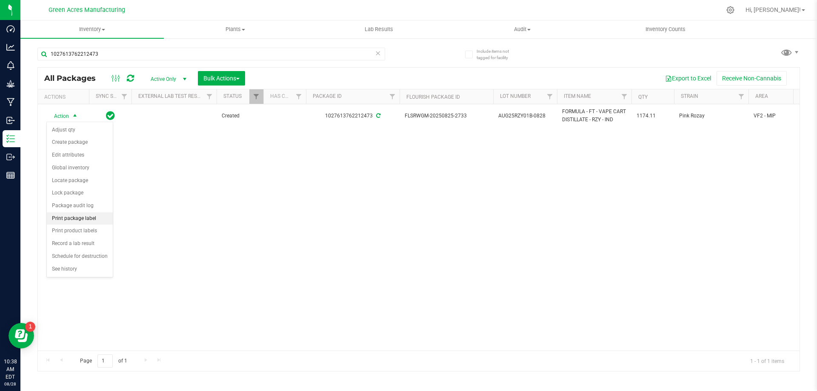
click at [88, 215] on li "Print package label" at bounding box center [80, 218] width 66 height 13
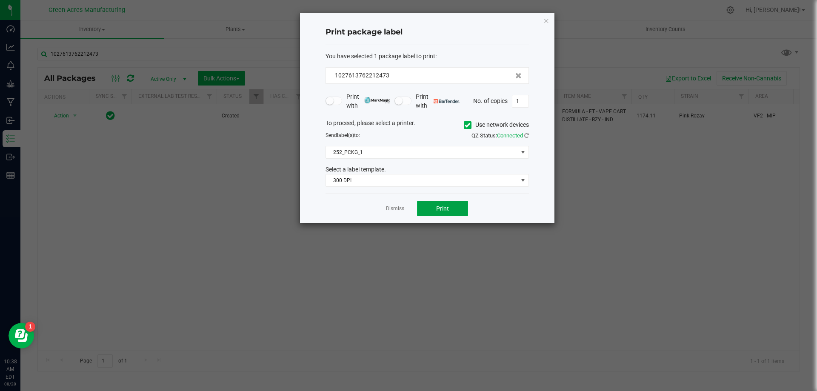
click at [432, 207] on button "Print" at bounding box center [442, 208] width 51 height 15
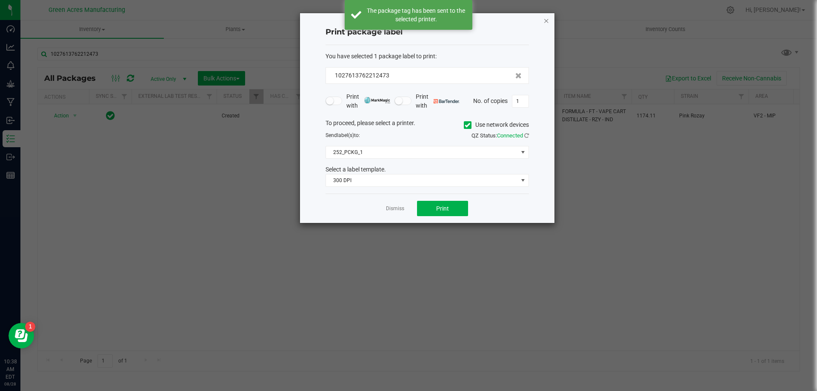
click at [545, 21] on icon "button" at bounding box center [547, 20] width 6 height 10
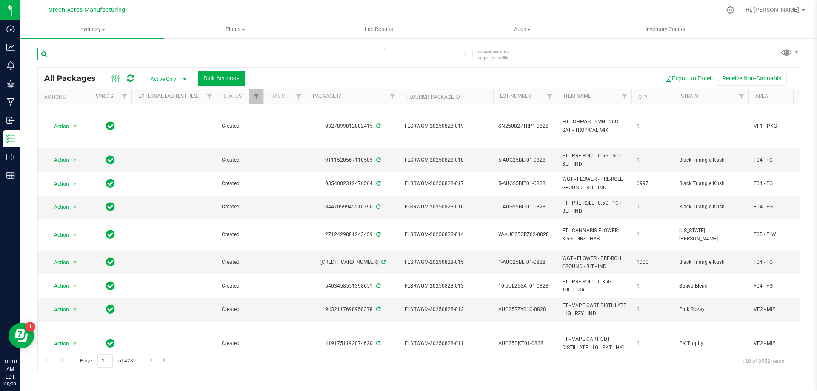
click at [185, 54] on input "text" at bounding box center [211, 54] width 348 height 13
click at [92, 24] on uib-tab-heading "Inventory All packages All inventory Waste log Create inventory" at bounding box center [91, 29] width 143 height 18
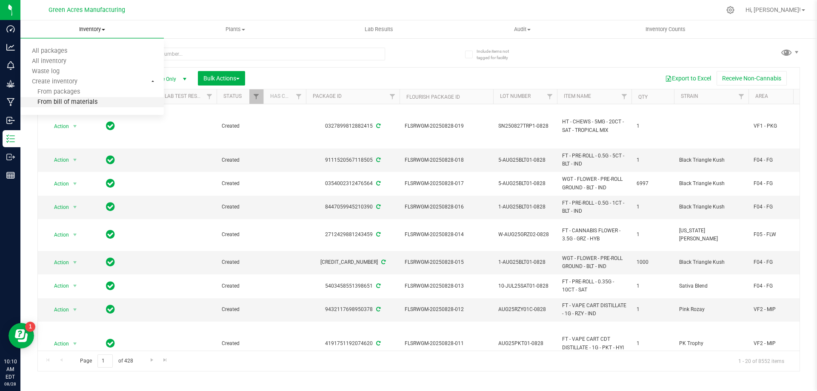
click at [78, 105] on span "From bill of materials" at bounding box center [58, 102] width 77 height 7
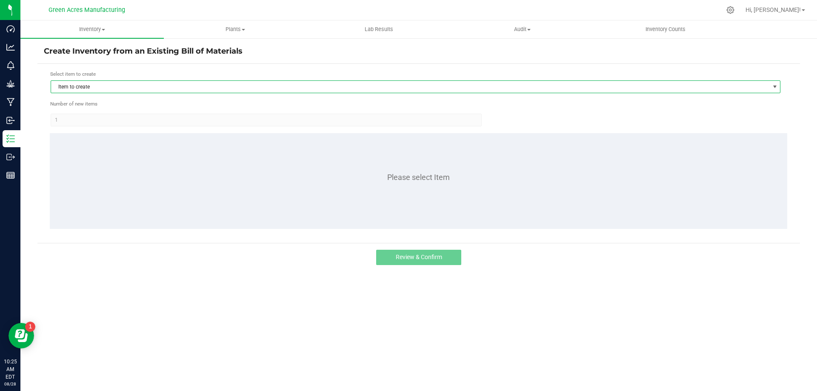
click at [148, 84] on span "Item to create" at bounding box center [410, 87] width 718 height 12
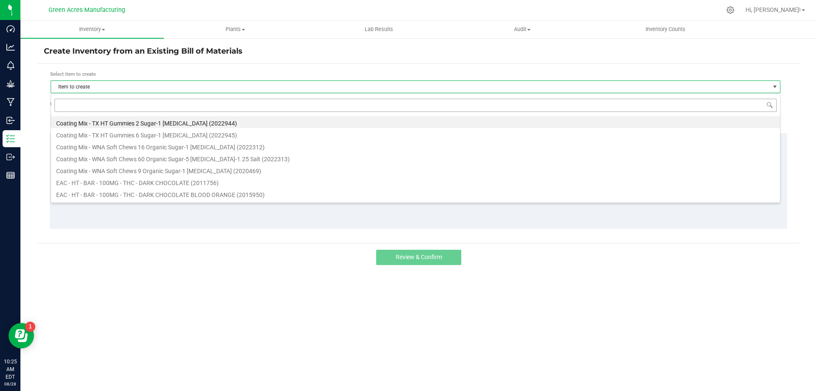
scroll to position [13, 730]
type input "rzy"
click at [184, 146] on li "FT - VAPE CART DISTILLATE - 1G - RZY - IND (1017411)" at bounding box center [415, 146] width 729 height 12
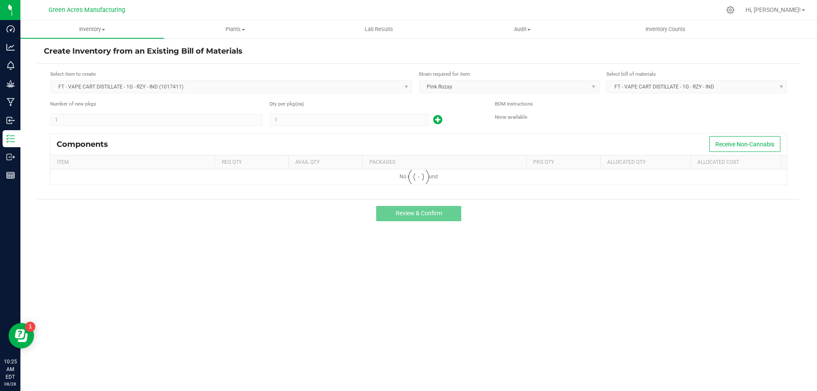
click at [325, 123] on kendo-numerictextbox "1" at bounding box center [349, 120] width 159 height 13
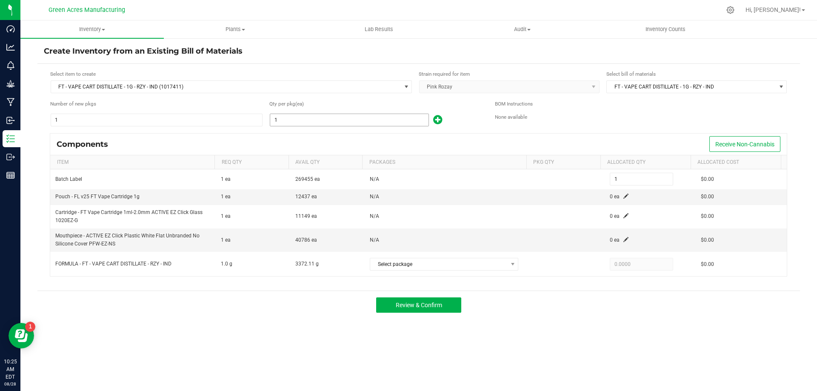
click at [321, 118] on input "1" at bounding box center [349, 120] width 158 height 12
type input "2"
type input "21"
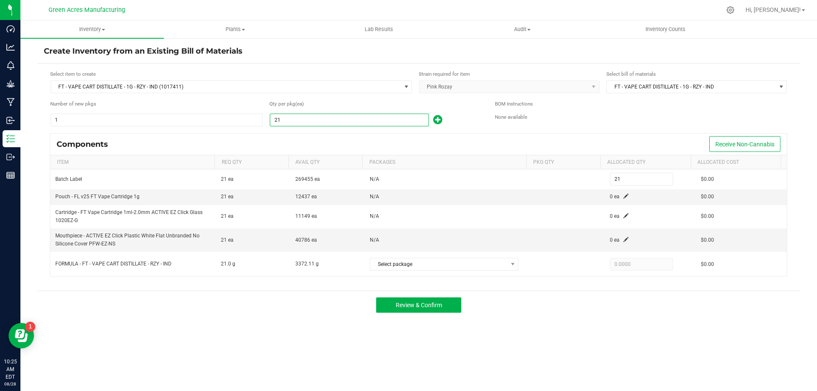
type input "219"
type input "2197"
type input "2,197"
click at [332, 119] on input "2197" at bounding box center [349, 120] width 158 height 12
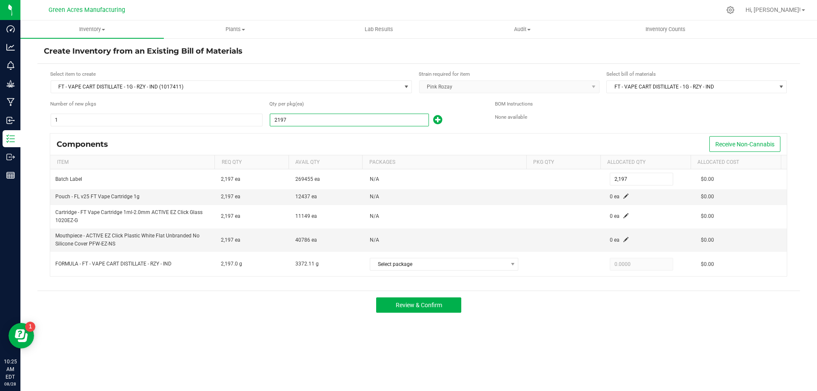
click at [332, 119] on input "2197" at bounding box center [349, 120] width 158 height 12
type input "2,197"
click at [624, 197] on span at bounding box center [626, 196] width 5 height 5
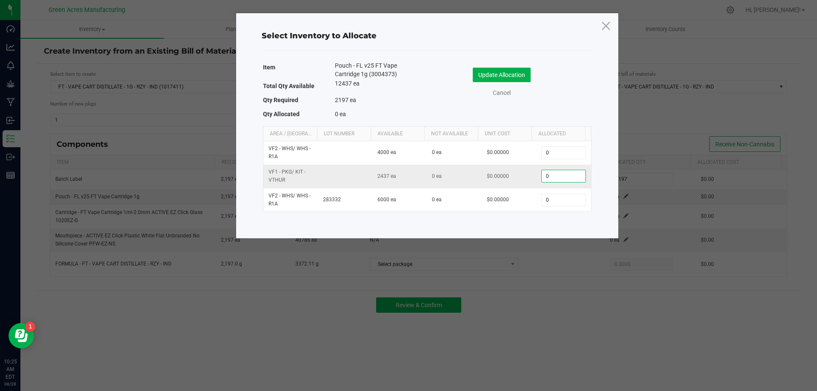
click at [557, 182] on input "0" at bounding box center [563, 176] width 43 height 12
paste input "2197"
type input "2,197"
click at [505, 70] on button "Update Allocation" at bounding box center [502, 75] width 58 height 14
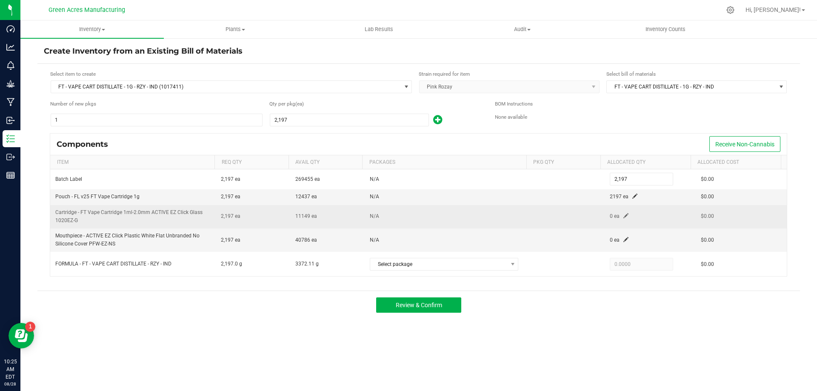
click at [624, 212] on td "0 ea" at bounding box center [650, 216] width 91 height 23
click at [624, 213] on span at bounding box center [626, 215] width 5 height 5
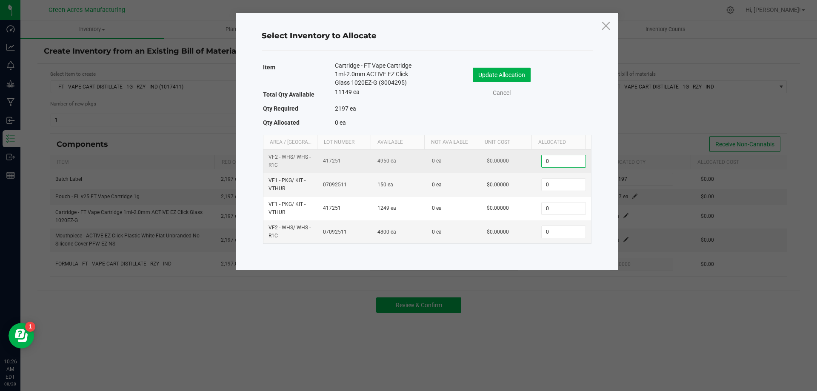
click at [555, 165] on input "0" at bounding box center [563, 161] width 43 height 12
paste input "2197"
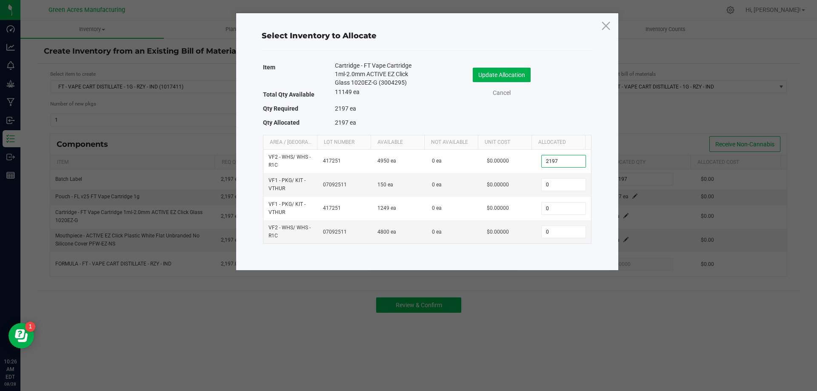
type input "2,197"
click at [511, 82] on div "Update Allocation Cancel" at bounding box center [510, 83] width 152 height 30
click at [511, 80] on button "Update Allocation" at bounding box center [502, 75] width 58 height 14
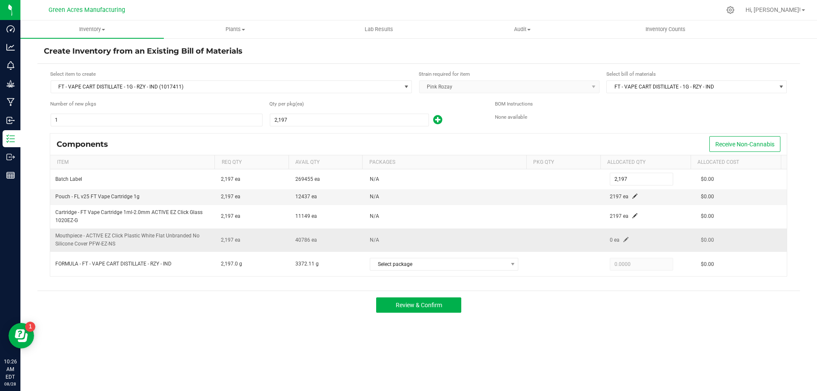
click at [622, 246] on td "0 ea" at bounding box center [650, 240] width 91 height 23
click at [624, 239] on span at bounding box center [626, 239] width 5 height 5
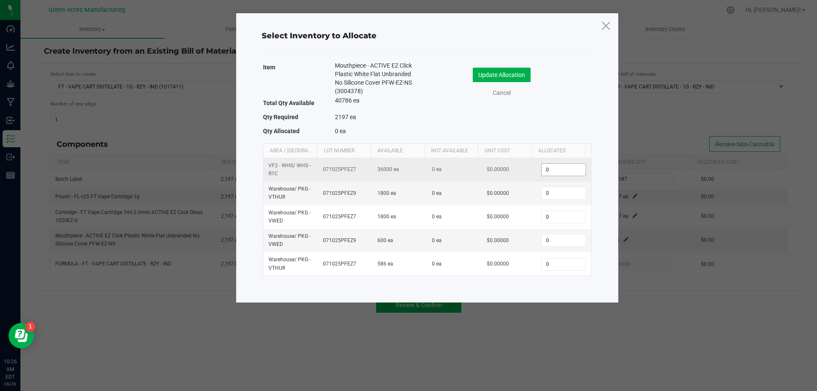
click at [559, 174] on input "0" at bounding box center [563, 170] width 43 height 12
paste input "2197"
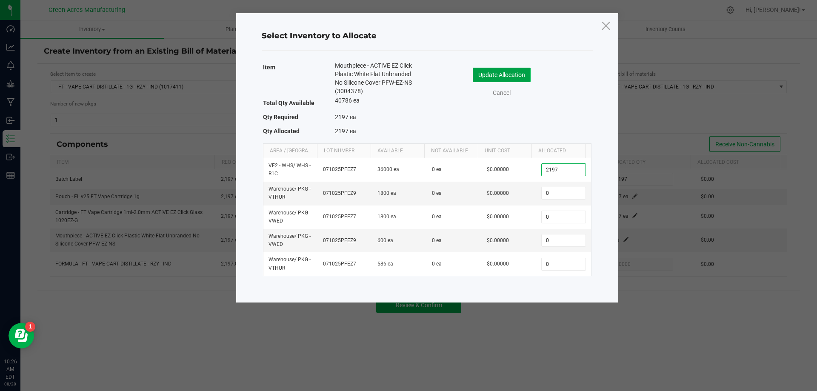
type input "2,197"
click at [506, 79] on button "Update Allocation" at bounding box center [502, 75] width 58 height 14
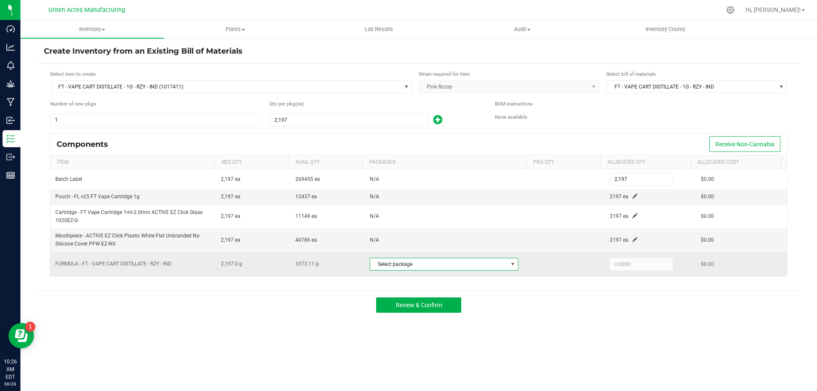
click at [480, 264] on span "Select package" at bounding box center [438, 264] width 137 height 12
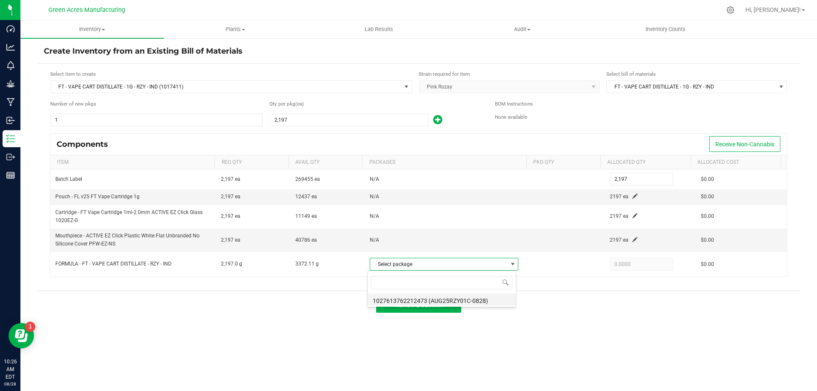
click at [479, 300] on li "1027613762212473 (AUG25RZY01C-0828)" at bounding box center [442, 300] width 148 height 12
type input "2,197.0000"
click at [428, 302] on span "Review & Confirm" at bounding box center [419, 305] width 46 height 7
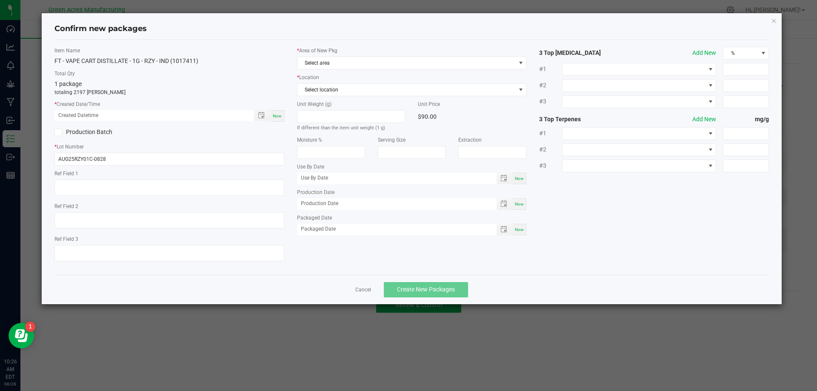
click at [282, 119] on div "Now" at bounding box center [278, 115] width 14 height 11
type input "08/28/2025 10:26 AM"
click at [326, 63] on span "Select area" at bounding box center [407, 63] width 218 height 12
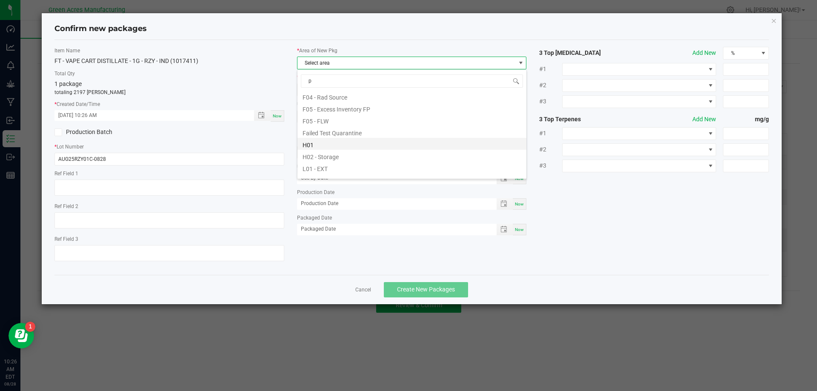
scroll to position [0, 0]
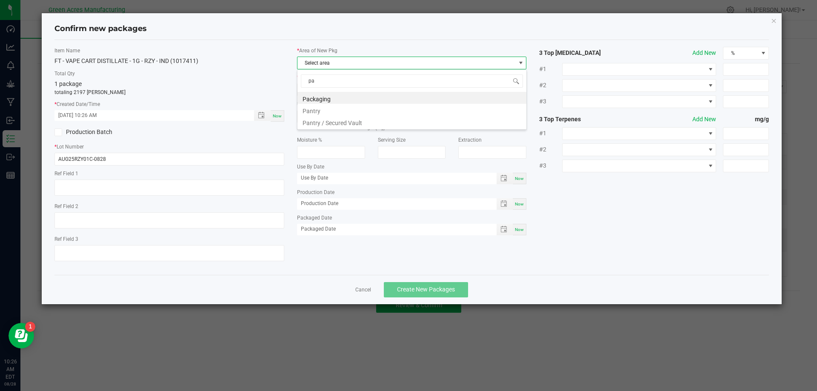
type input "pan"
click at [358, 114] on li "Pantry / Secured Vault" at bounding box center [412, 110] width 229 height 12
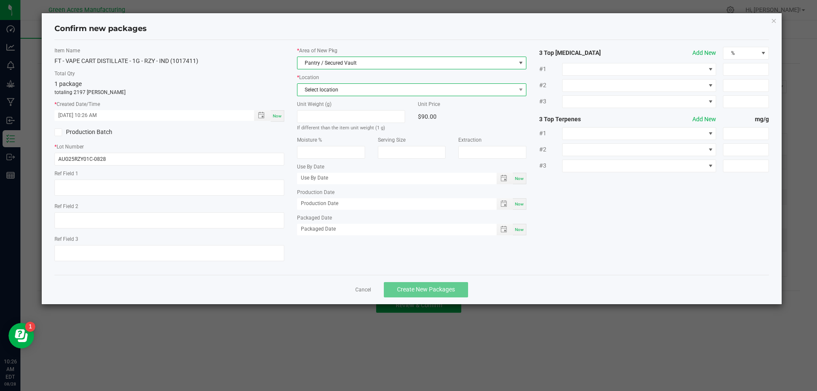
click at [370, 89] on span "Select location" at bounding box center [407, 90] width 218 height 12
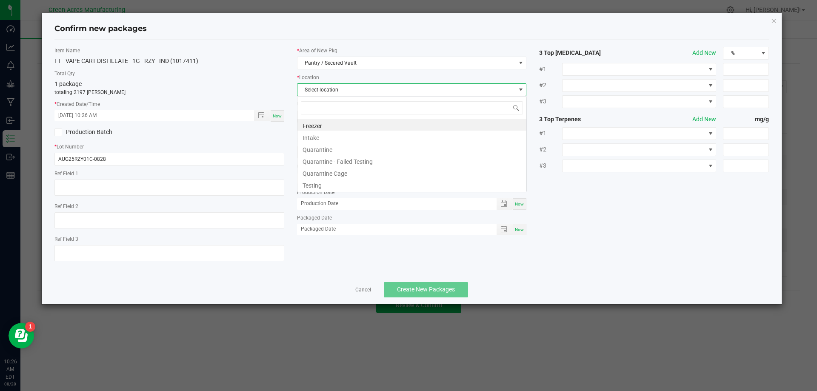
scroll to position [13, 230]
click at [375, 139] on li "Intake" at bounding box center [412, 137] width 229 height 12
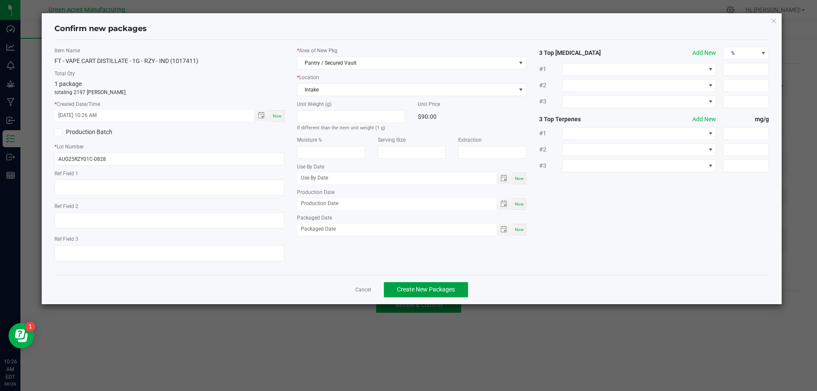
click at [445, 287] on span "Create New Packages" at bounding box center [426, 289] width 58 height 7
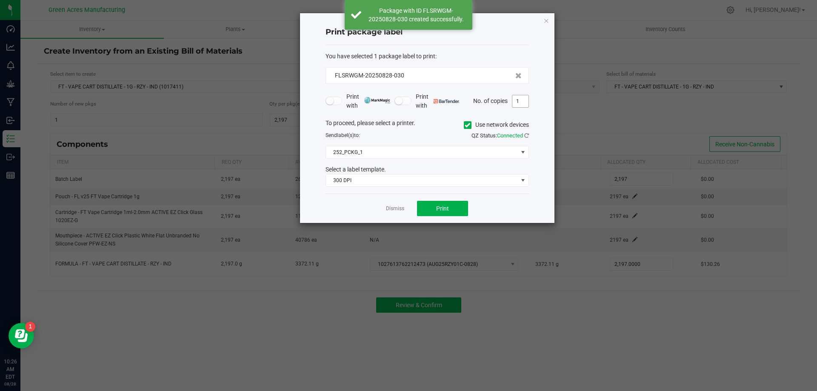
click at [521, 103] on input "1" at bounding box center [520, 101] width 16 height 12
type input "2"
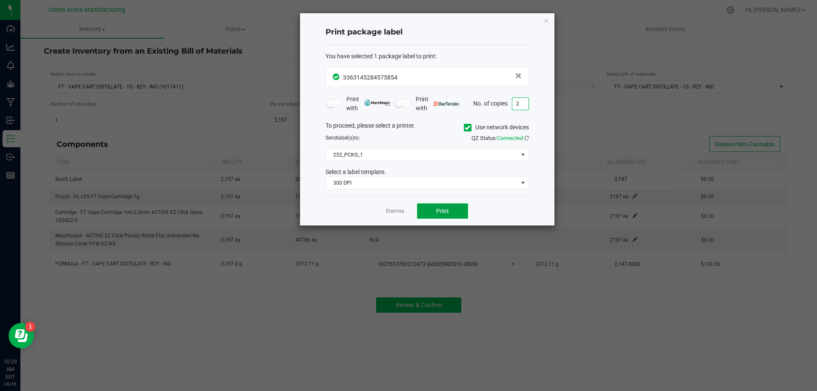
click at [458, 209] on button "Print" at bounding box center [442, 210] width 51 height 15
click at [549, 18] on icon "button" at bounding box center [547, 20] width 6 height 10
